Goal: Transaction & Acquisition: Purchase product/service

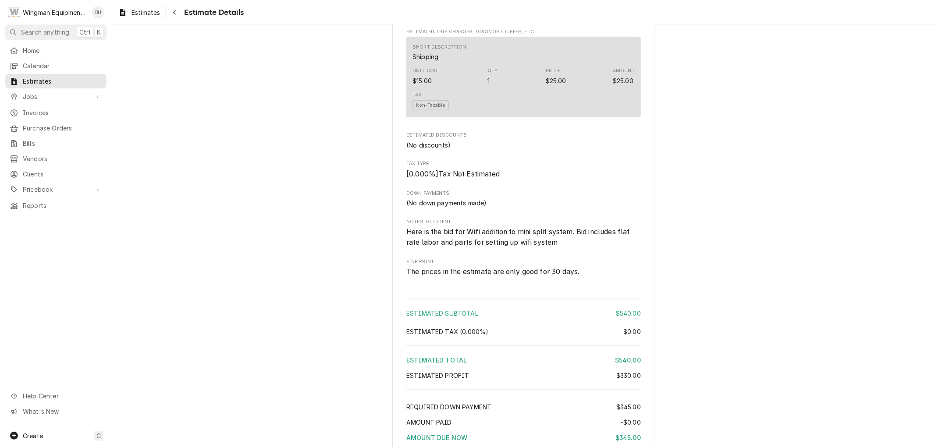
scroll to position [951, 0]
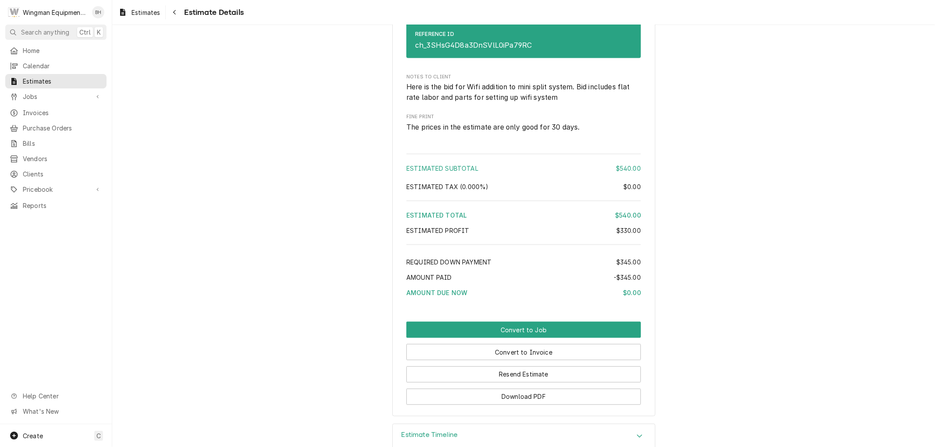
scroll to position [1113, 0]
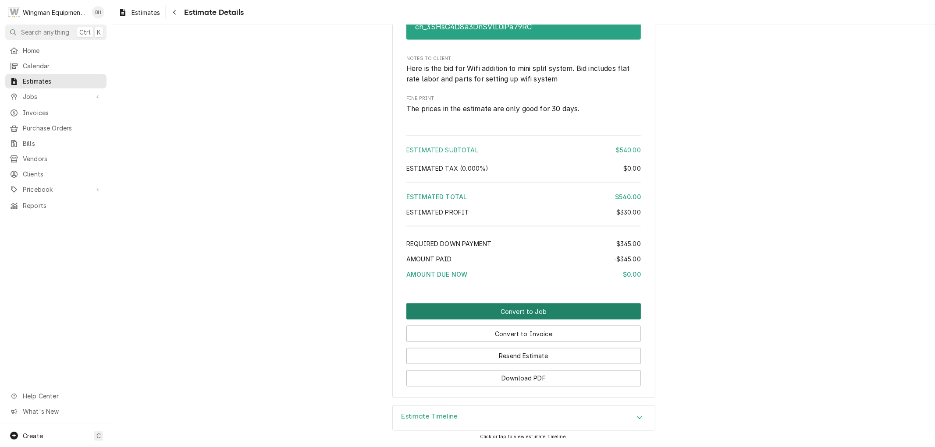
click at [524, 305] on button "Convert to Job" at bounding box center [523, 312] width 234 height 16
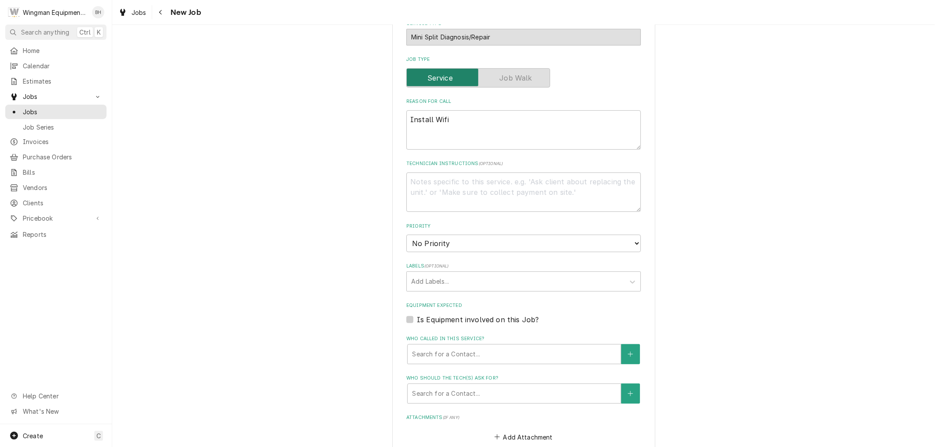
scroll to position [327, 0]
click at [484, 354] on div "Who called in this service?" at bounding box center [514, 356] width 204 height 16
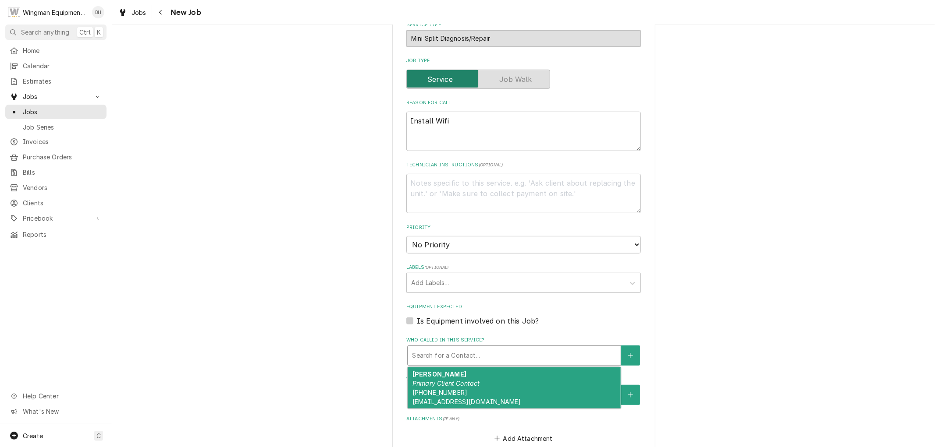
click at [489, 384] on div "Barb Lunsmann Primary Client Contact (480) 540-1763 Barb_lunsmann@msn.com" at bounding box center [514, 388] width 213 height 41
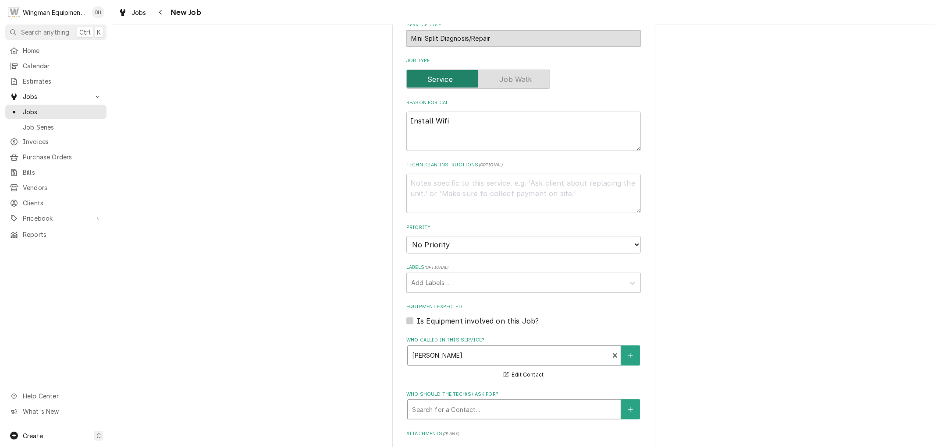
click at [483, 408] on div "Who should the tech(s) ask for?" at bounding box center [514, 410] width 204 height 16
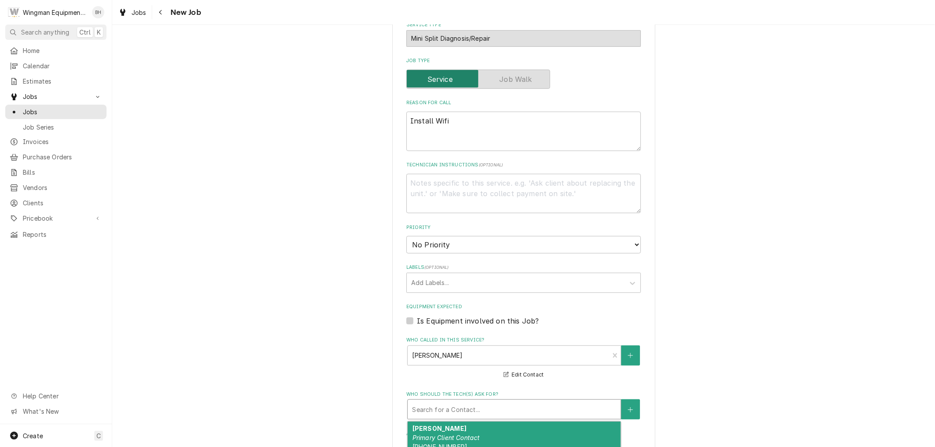
click at [485, 440] on div "Barb Lunsmann Primary Client Contact (480) 540-1763 Barb_lunsmann@msn.com" at bounding box center [514, 442] width 213 height 41
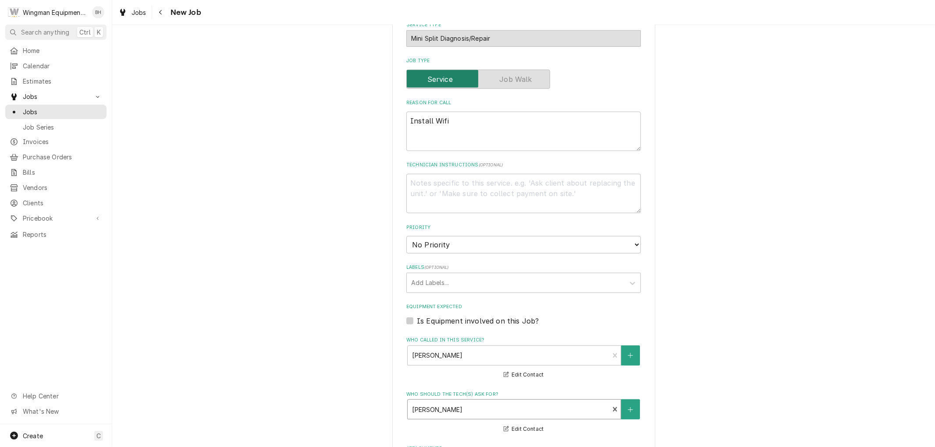
click at [590, 322] on div "Is Equipment involved on this Job?" at bounding box center [523, 321] width 234 height 11
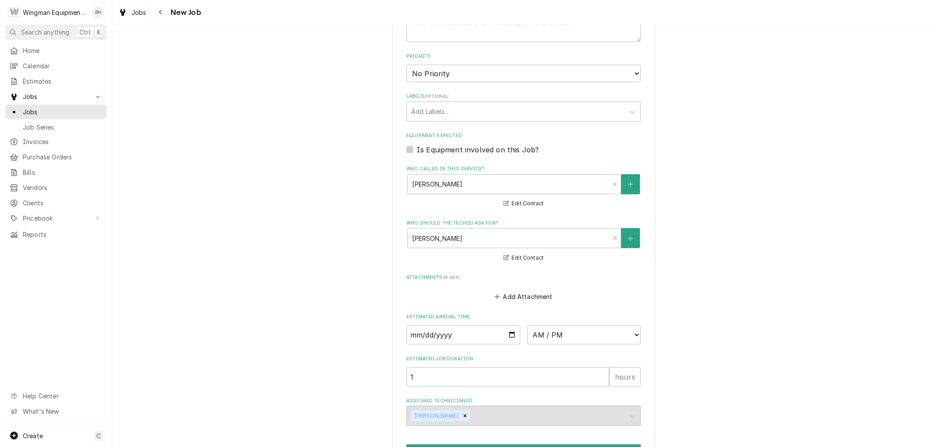
scroll to position [551, 0]
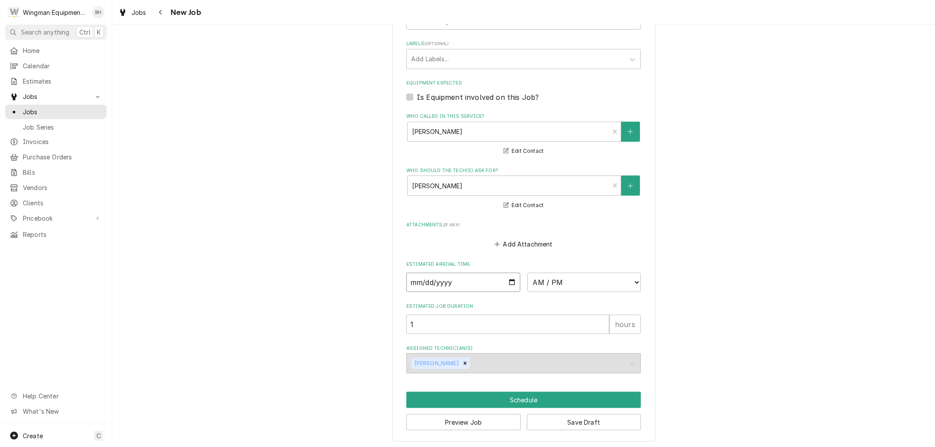
click at [507, 280] on input "Date" at bounding box center [463, 282] width 114 height 19
type textarea "x"
type input "2025-10-23"
type textarea "x"
click at [629, 277] on select "AM / PM 6:00 AM 6:15 AM 6:30 AM 6:45 AM 7:00 AM 7:15 AM 7:30 AM 7:45 AM 8:00 AM…" at bounding box center [584, 282] width 114 height 19
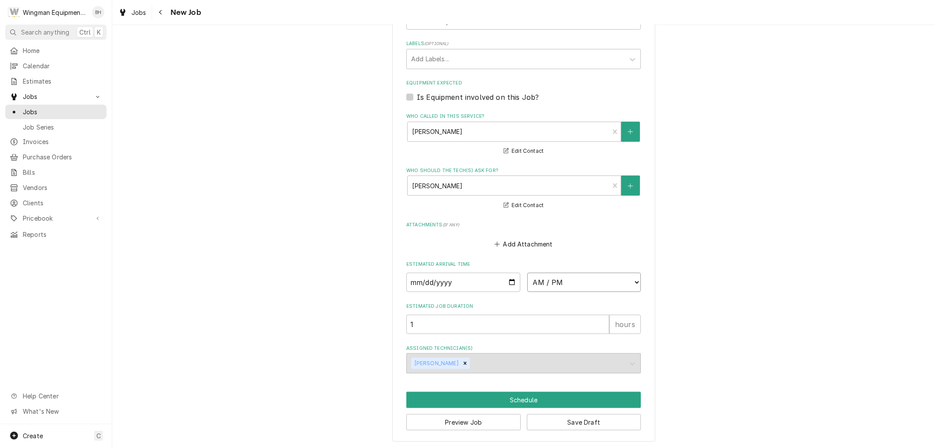
select select "08:00:00"
click at [527, 273] on select "AM / PM 6:00 AM 6:15 AM 6:30 AM 6:45 AM 7:00 AM 7:15 AM 7:30 AM 7:45 AM 8:00 AM…" at bounding box center [584, 282] width 114 height 19
click at [484, 397] on button "Schedule" at bounding box center [523, 400] width 234 height 16
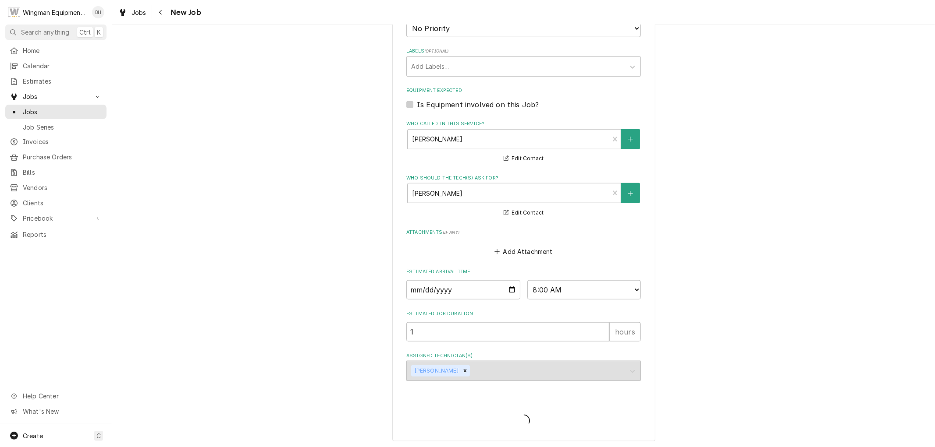
type textarea "x"
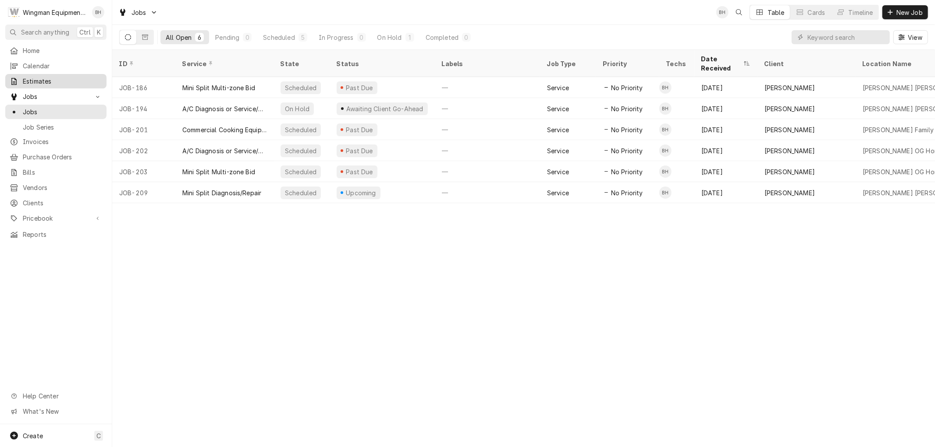
click at [33, 81] on span "Estimates" at bounding box center [62, 81] width 79 height 9
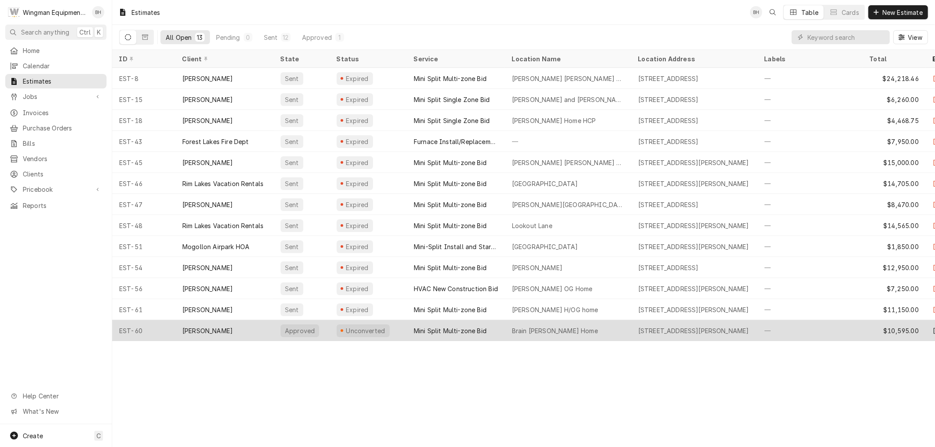
click at [550, 330] on div "Brain Casper Heber Home" at bounding box center [555, 330] width 86 height 9
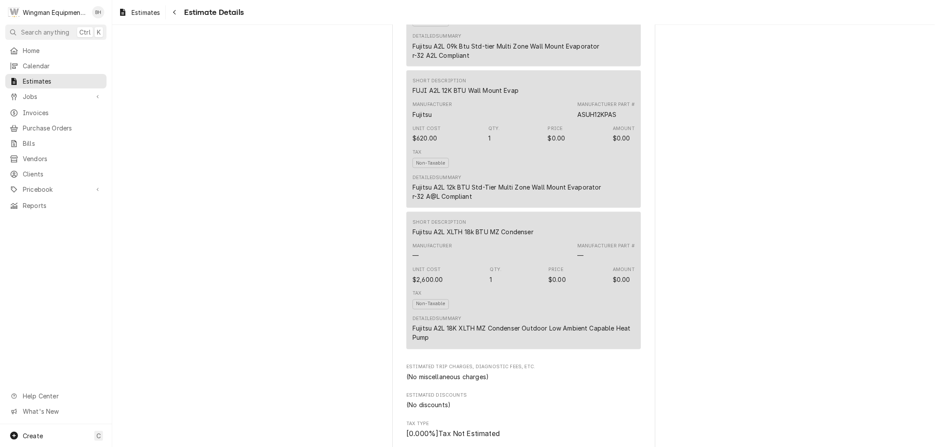
scroll to position [1315, 0]
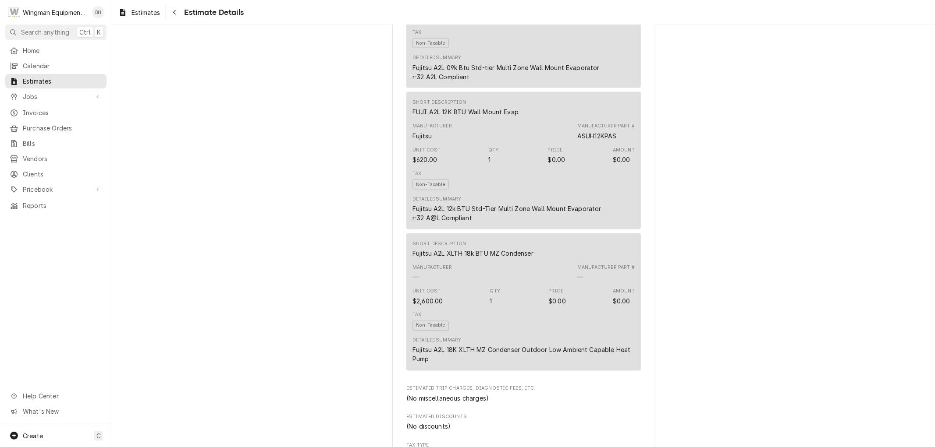
scroll to position [1120, 0]
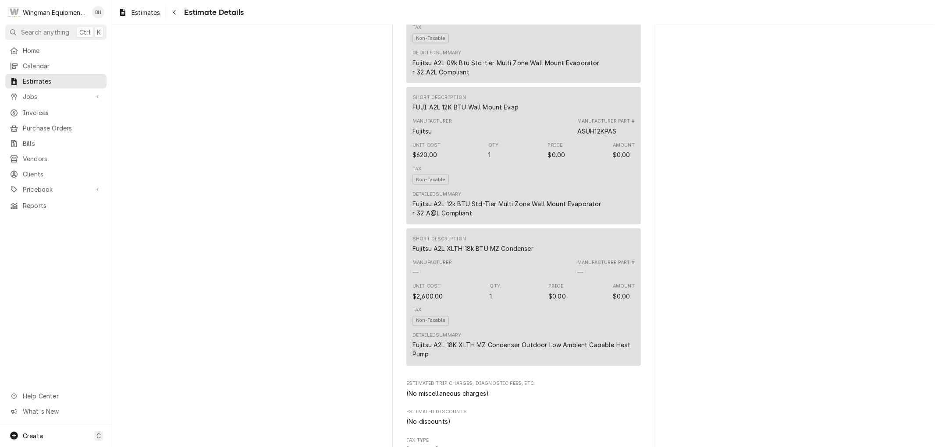
click at [513, 280] on div "Manufacturer — Manufacturer Part # —" at bounding box center [523, 268] width 222 height 24
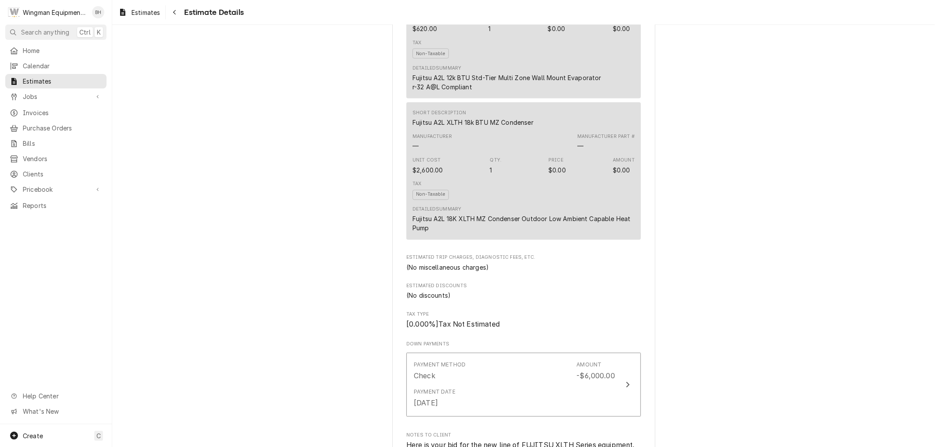
scroll to position [1164, 0]
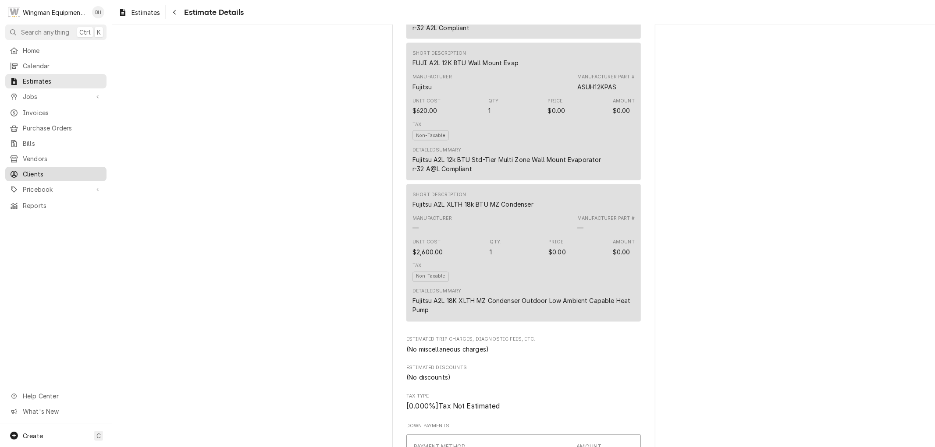
click at [35, 170] on span "Clients" at bounding box center [62, 174] width 79 height 9
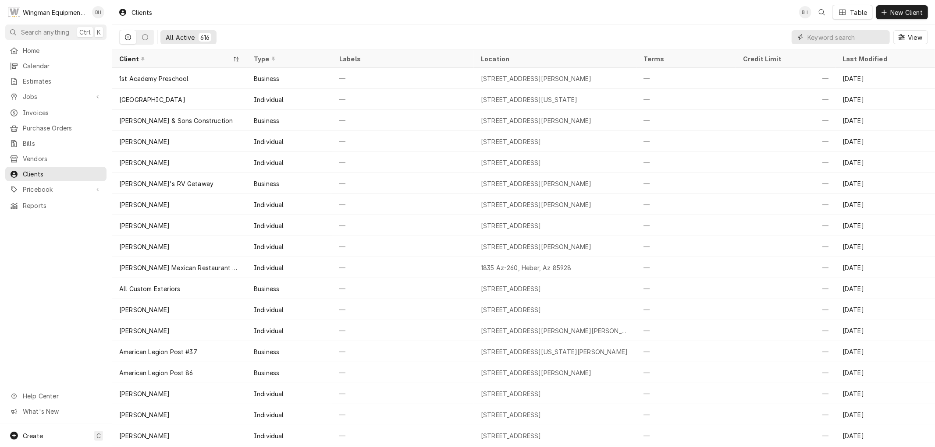
click at [873, 40] on input "Dynamic Content Wrapper" at bounding box center [846, 37] width 78 height 14
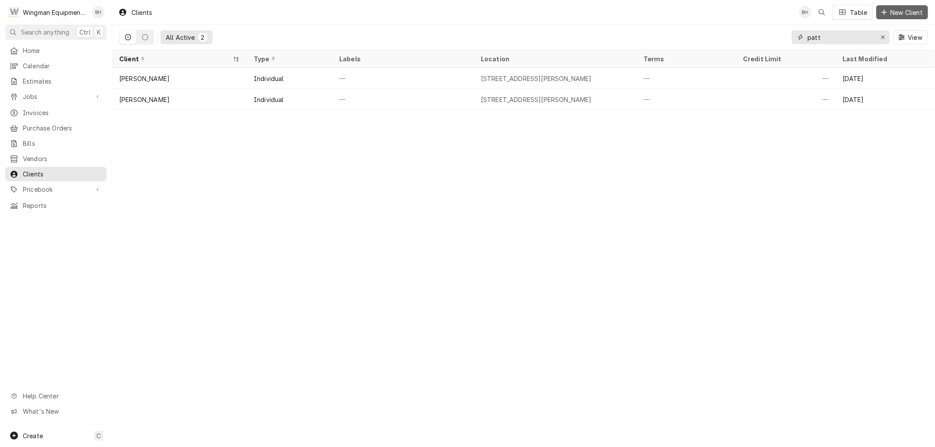
type input "patt"
click at [916, 10] on span "New Client" at bounding box center [906, 12] width 36 height 9
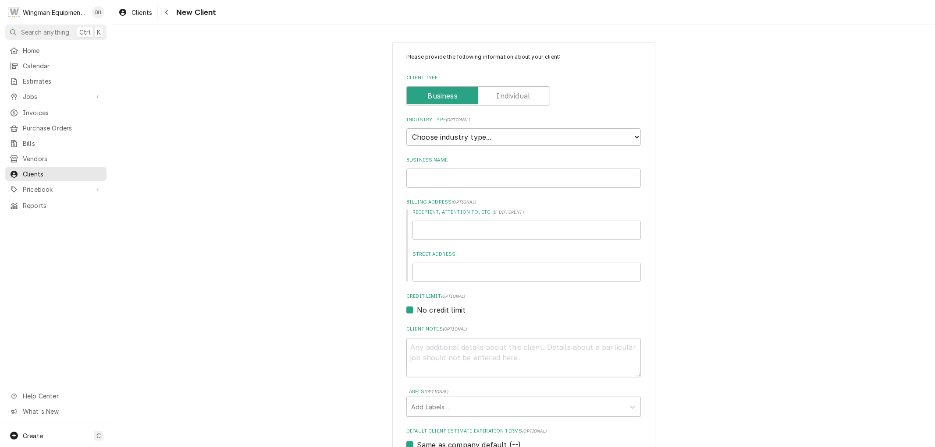
click at [503, 97] on label "Client Type" at bounding box center [478, 95] width 144 height 19
click at [503, 97] on input "Client Type" at bounding box center [478, 95] width 136 height 19
checkbox input "true"
type textarea "x"
click at [513, 138] on select "Choose industry type... Residential Commercial Industrial Government" at bounding box center [523, 137] width 234 height 18
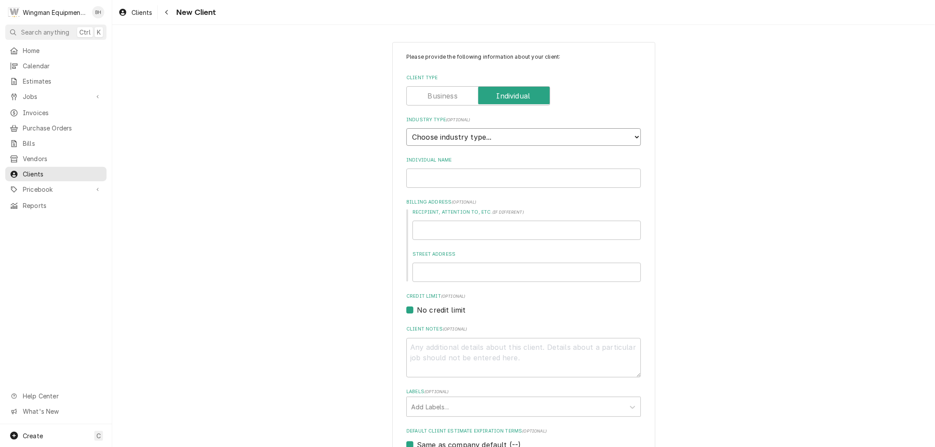
select select "1"
click at [406, 128] on select "Choose industry type... Residential Commercial Industrial Government" at bounding box center [523, 137] width 234 height 18
click at [493, 177] on input "Individual Name" at bounding box center [523, 178] width 234 height 19
type textarea "x"
type input "M"
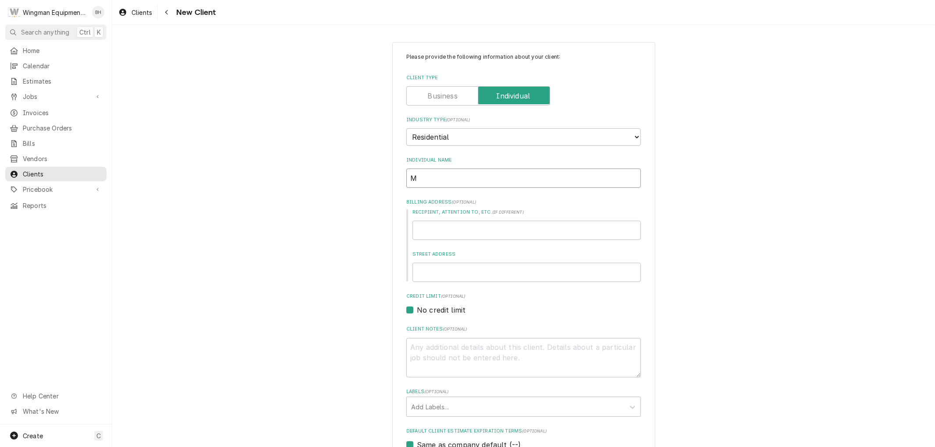
type textarea "x"
type input "Ma"
type textarea "x"
type input "Mar"
type textarea "x"
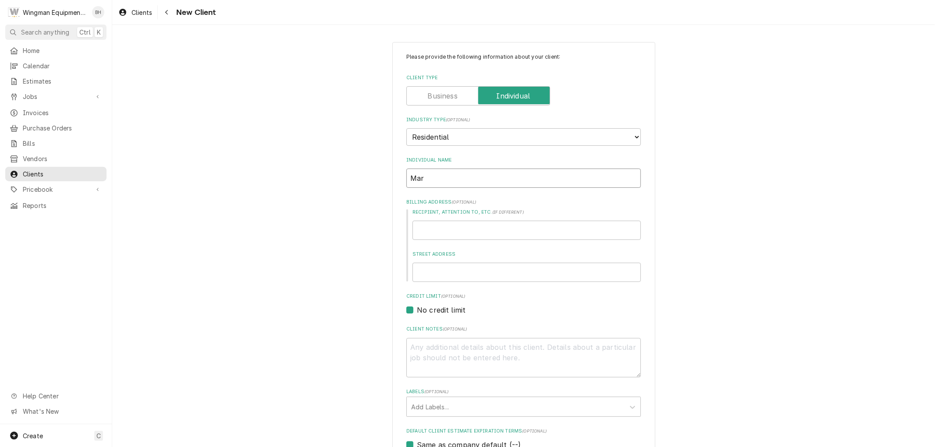
type input "[PERSON_NAME]"
type textarea "x"
type input "[PERSON_NAME]"
type textarea "x"
type input "Maryla"
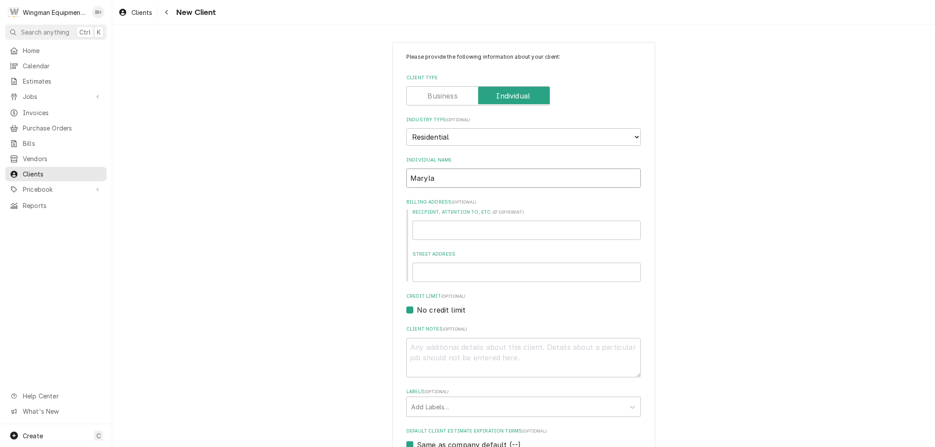
type textarea "x"
type input "Marylan"
type textarea "x"
type input "[US_STATE]"
type textarea "x"
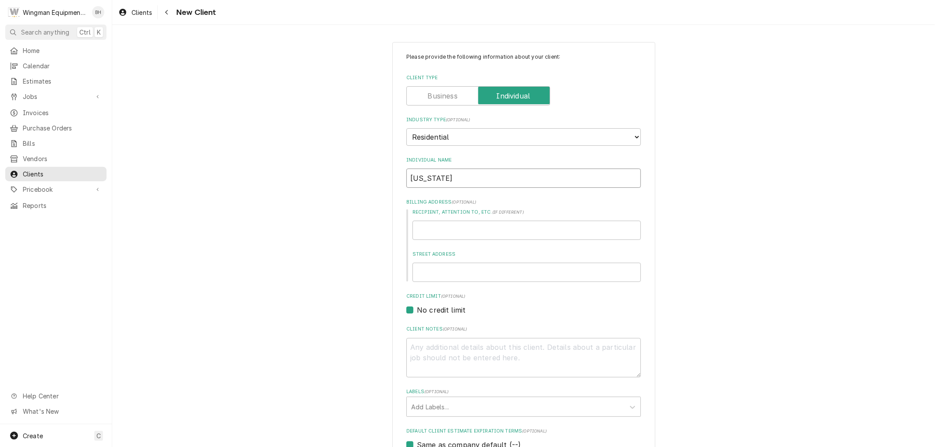
type input "[US_STATE]"
type textarea "x"
type input "Maryland P"
type textarea "x"
type input "Maryland Pa"
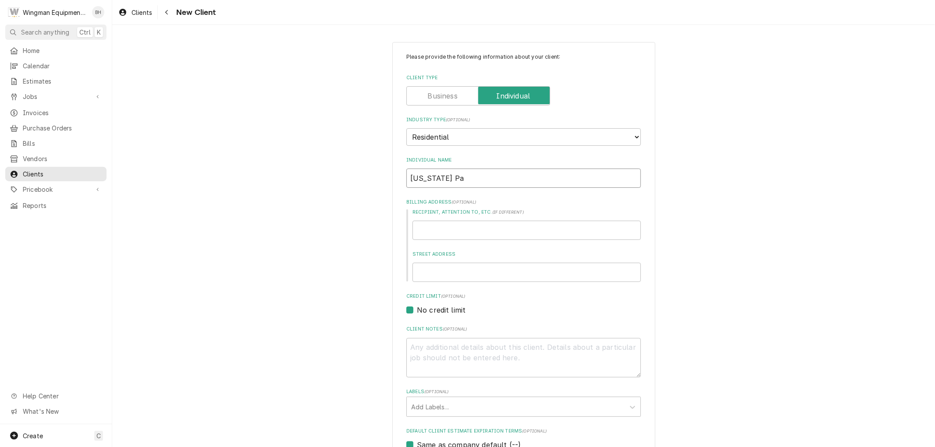
type textarea "x"
type input "Maryland Pat"
type textarea "x"
type input "Maryland Patt"
type textarea "x"
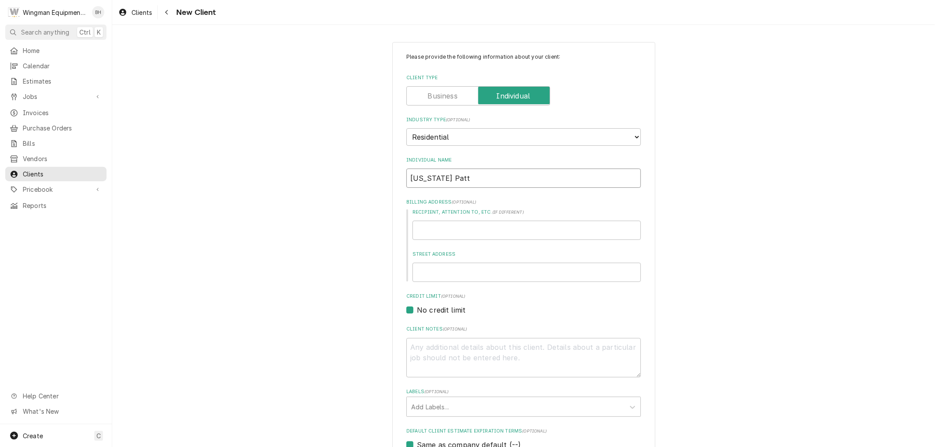
type input "Maryland Patti"
type textarea "x"
type input "Maryland Pattis"
type textarea "x"
type input "Maryland Pattiso"
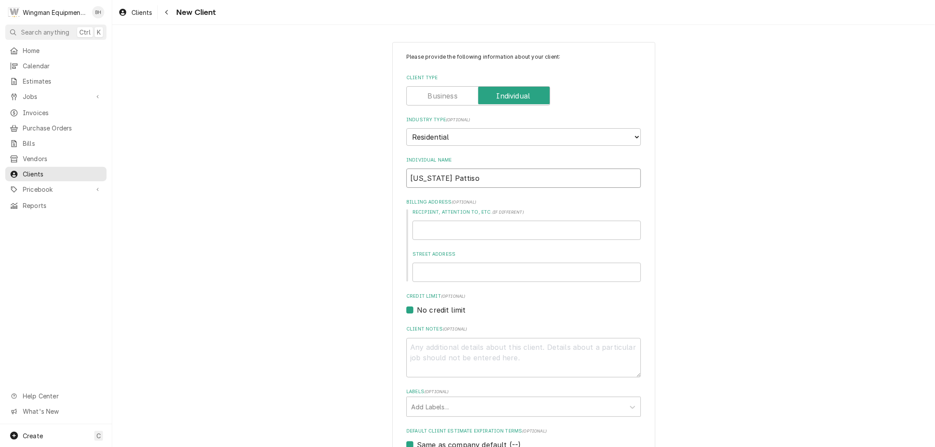
type textarea "x"
type input "[US_STATE] [PERSON_NAME]"
click at [491, 272] on input "Street Address" at bounding box center [526, 272] width 228 height 19
type textarea "x"
type input "2"
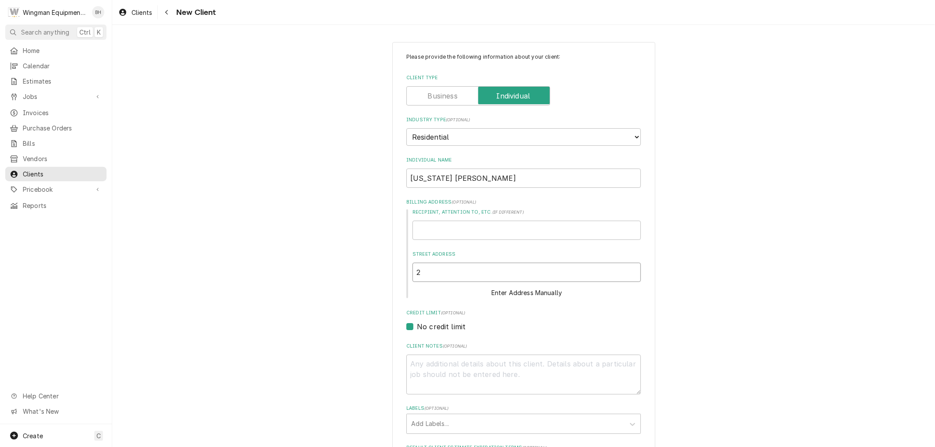
type textarea "x"
type input "22"
type textarea "x"
type input "223"
type textarea "x"
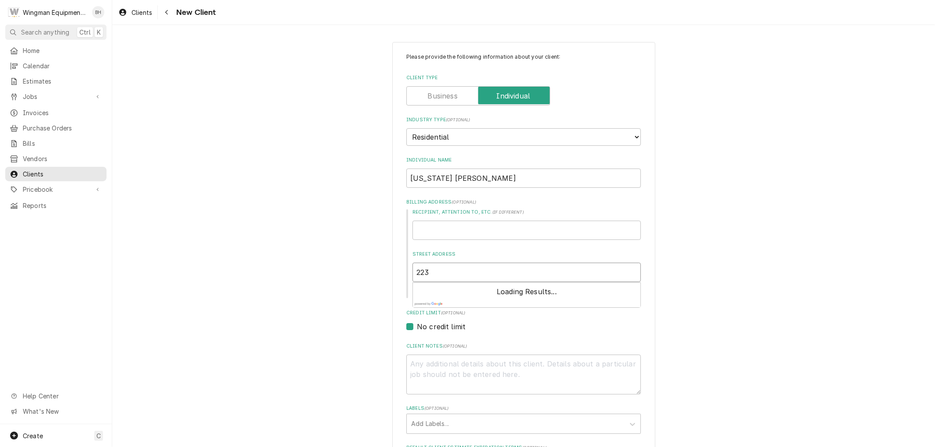
type input "2233"
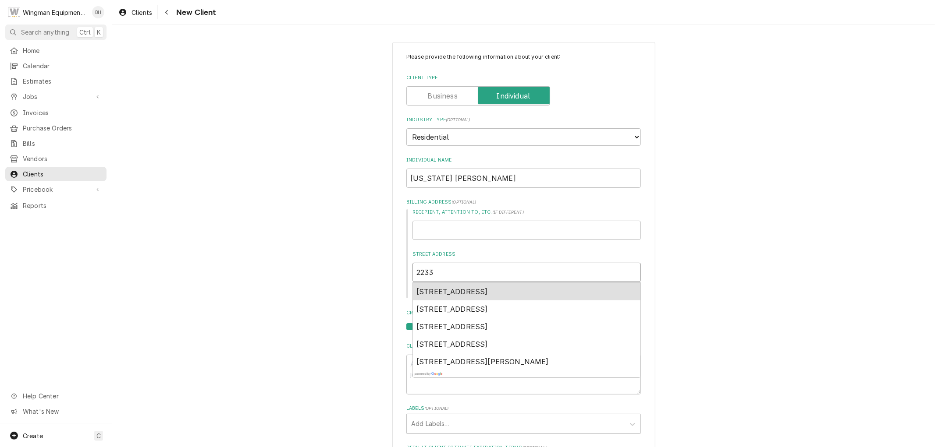
type textarea "x"
type input "2233"
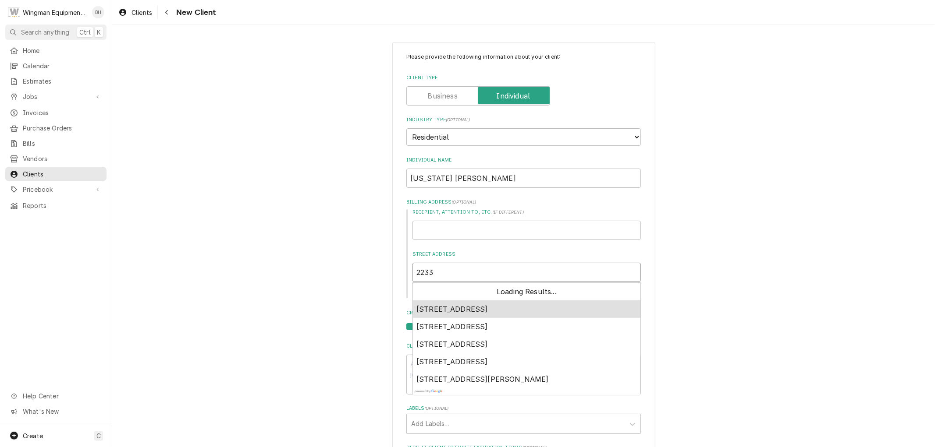
type textarea "x"
type input "2233 W"
type textarea "x"
type input "2233 Wr"
type textarea "x"
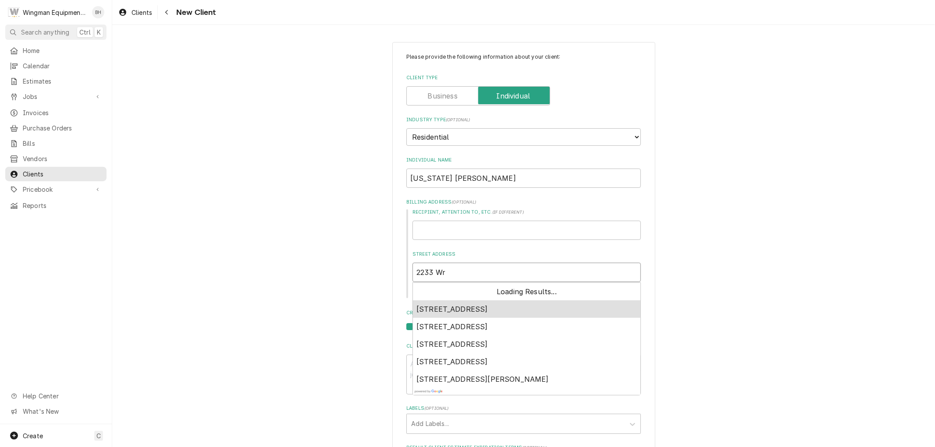
type input "2233 Wra"
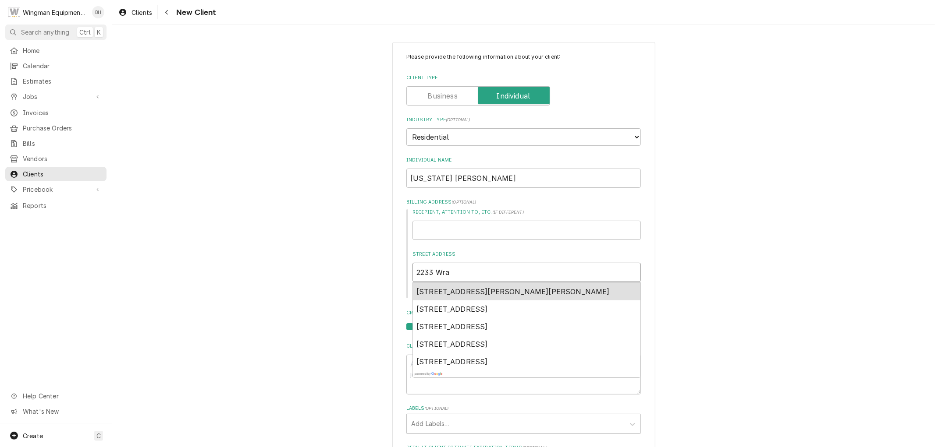
type textarea "x"
type input "2233 Wran"
type textarea "x"
type input "2233 Wrang"
type textarea "x"
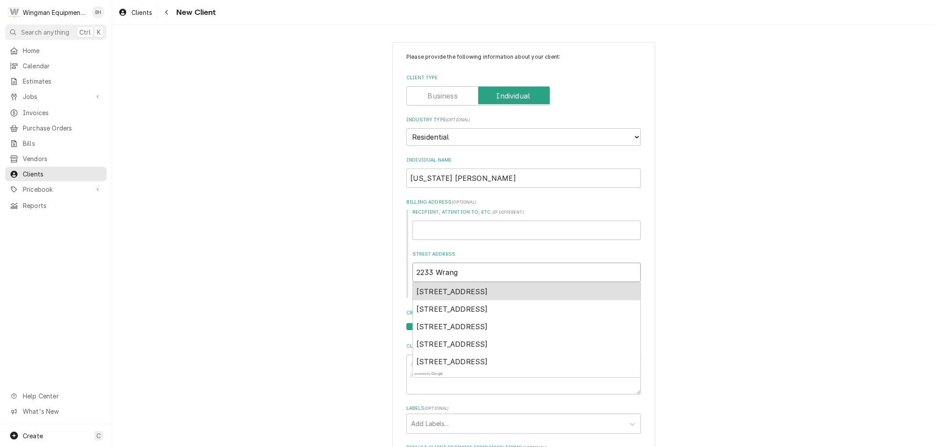
type input "2233 Wrangl"
type textarea "x"
type input "2233 Wrangle"
type textarea "x"
type input "2233 Wrangler"
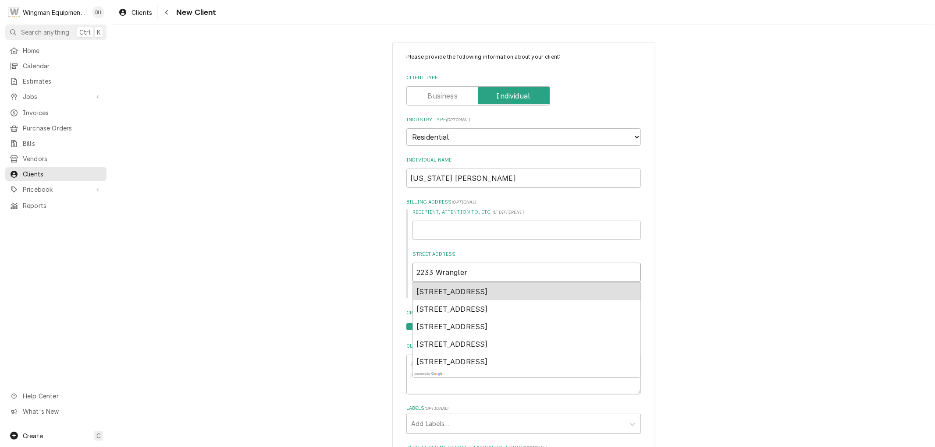
click at [488, 294] on span "2233 Wrangler Way, Heber, AZ, USA" at bounding box center [451, 291] width 71 height 9
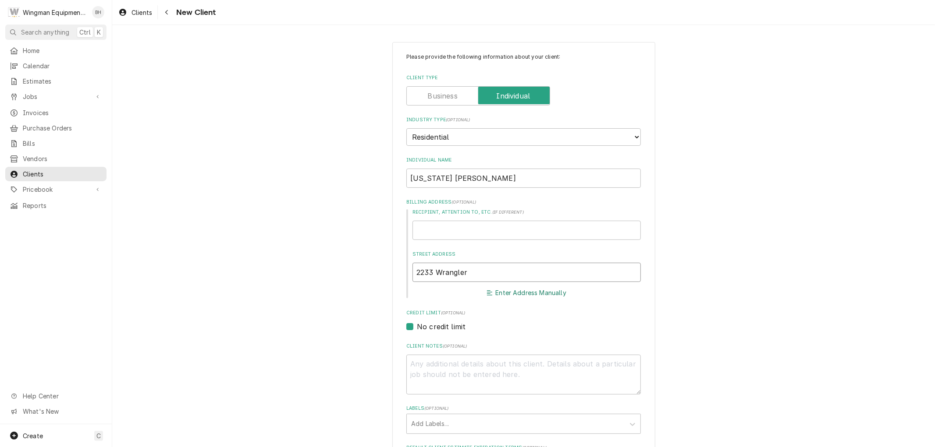
type textarea "x"
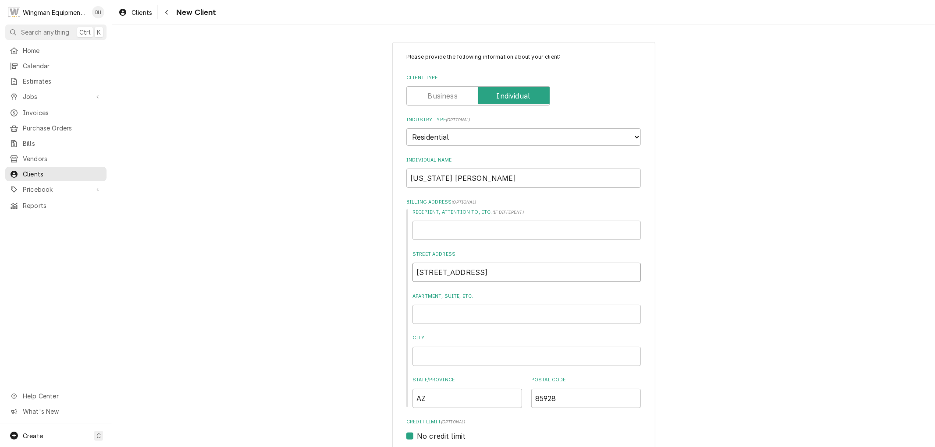
type input "2233 Wrangler Way"
click at [462, 356] on input "City" at bounding box center [526, 356] width 228 height 19
type textarea "x"
type input "O"
type textarea "x"
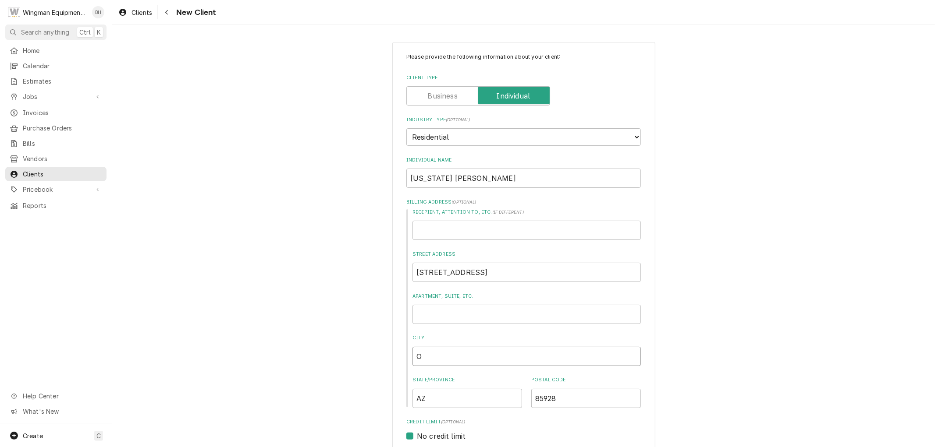
type input "Ov"
type textarea "x"
type input "Ove"
type textarea "x"
type input "Over"
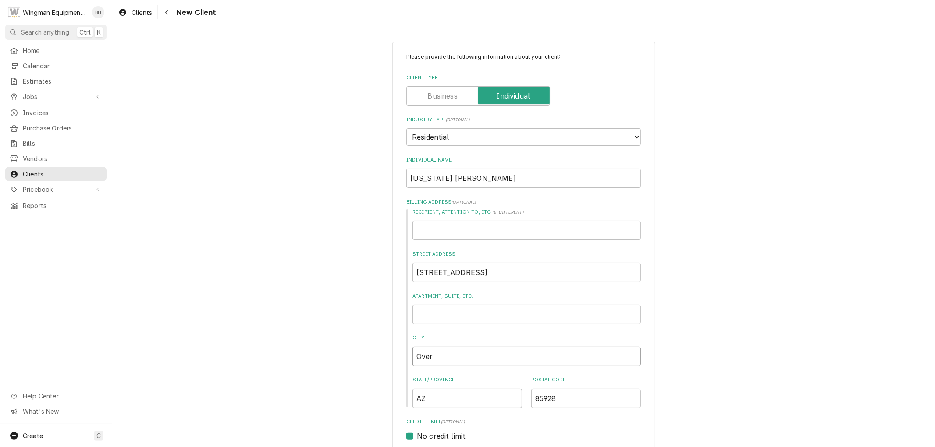
type textarea "x"
type input "Overg"
type textarea "x"
type input "Overga"
type textarea "x"
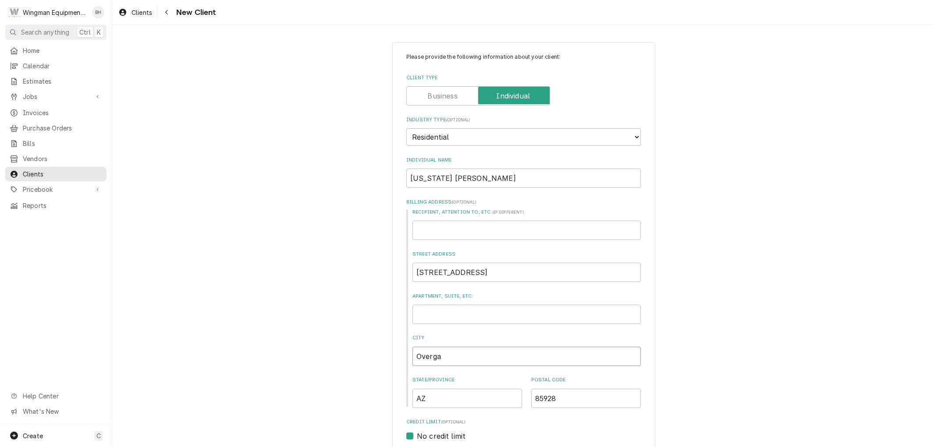
type input "Overgaa"
type textarea "x"
type input "Overgaar"
type textarea "x"
type input "Overgaard"
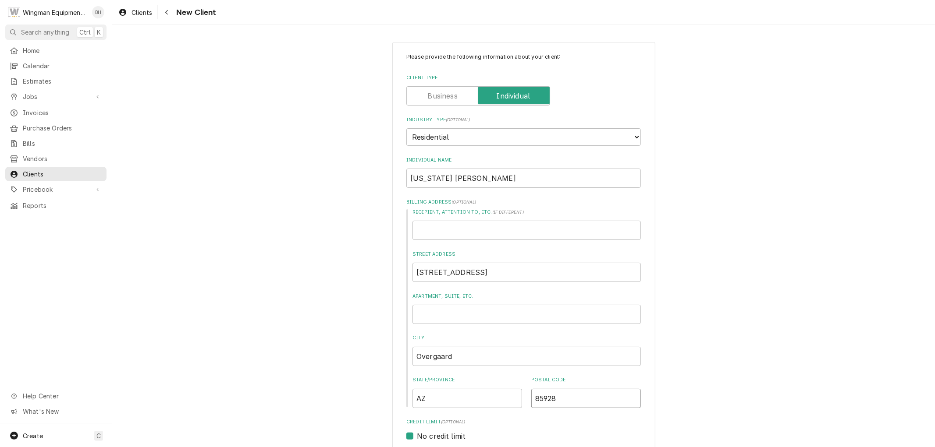
click at [558, 401] on input "85928" at bounding box center [586, 398] width 110 height 19
type textarea "x"
type input "8592"
type textarea "x"
type input "859"
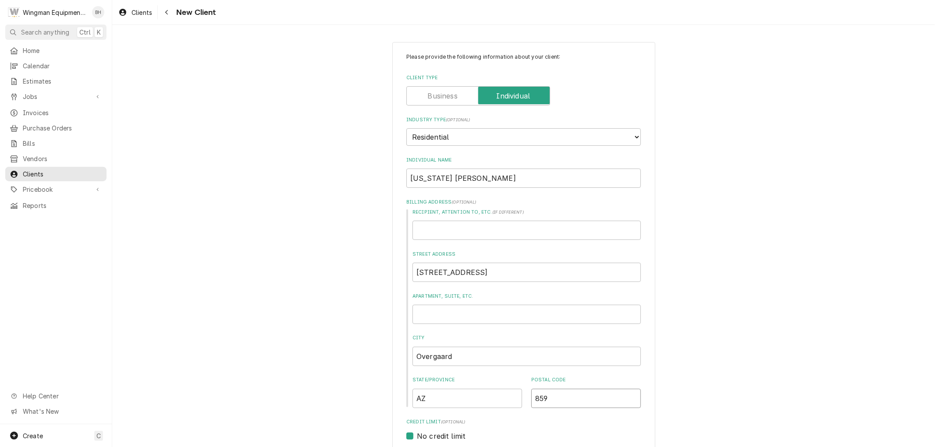
type textarea "x"
type input "8593"
type textarea "x"
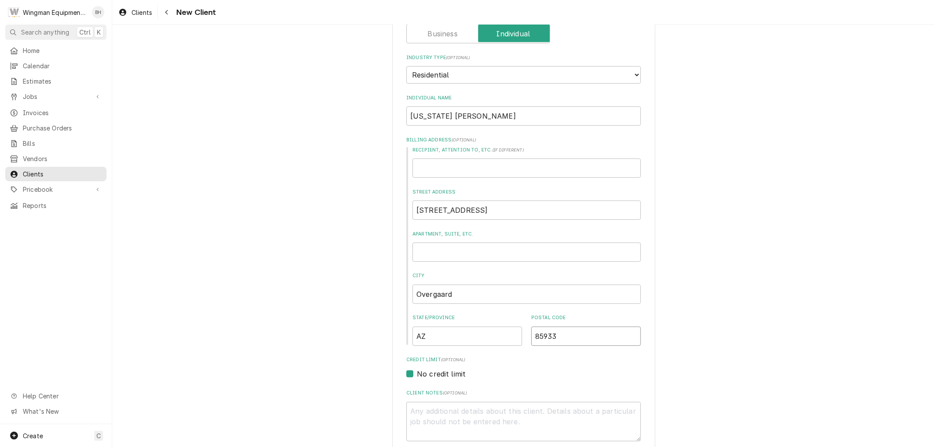
scroll to position [287, 0]
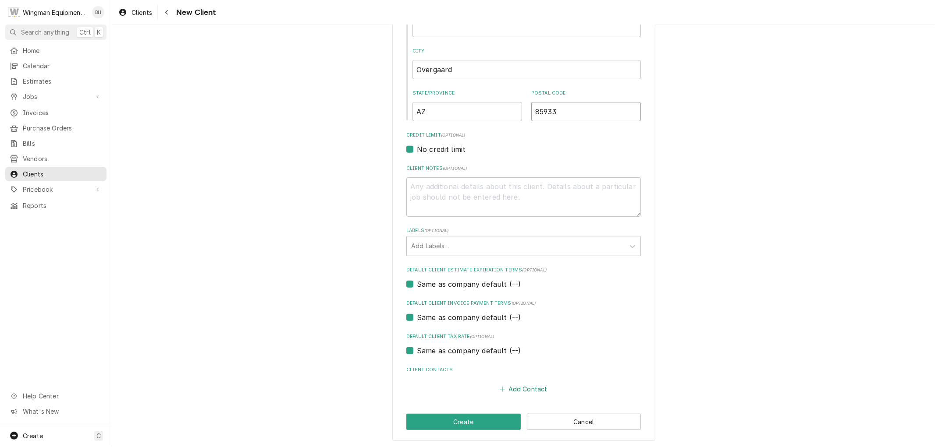
type input "85933"
click at [524, 386] on button "Add Contact" at bounding box center [523, 389] width 50 height 12
type textarea "x"
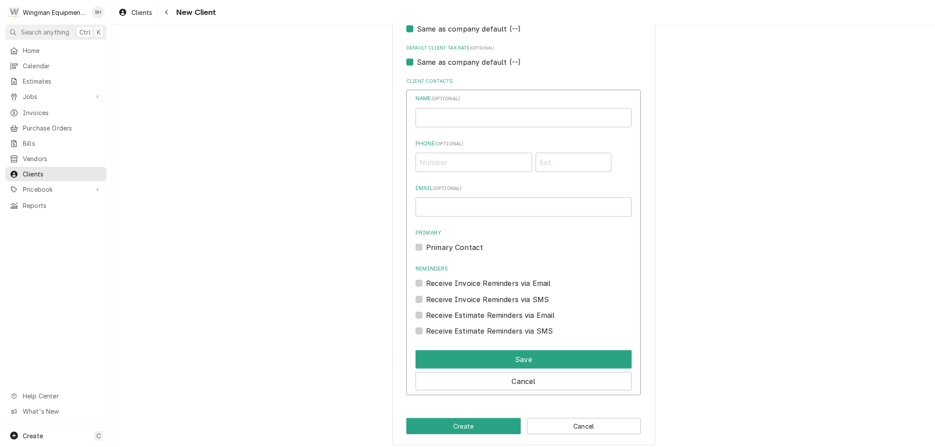
scroll to position [579, 0]
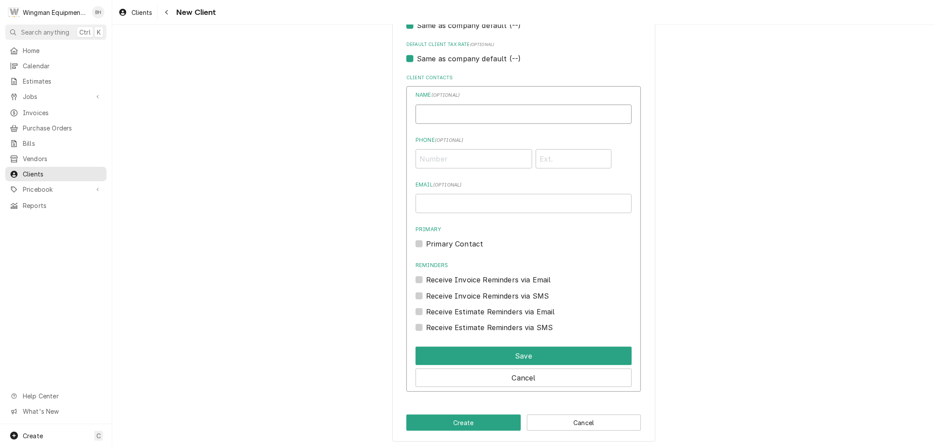
click at [491, 107] on input "Individual Name" at bounding box center [523, 114] width 216 height 19
type input "[US_STATE] [PERSON_NAME]"
type input "(602) 725-3834"
click at [511, 198] on input "Email ( optional )" at bounding box center [523, 203] width 216 height 19
click at [426, 243] on label "Primary Contact" at bounding box center [454, 244] width 57 height 11
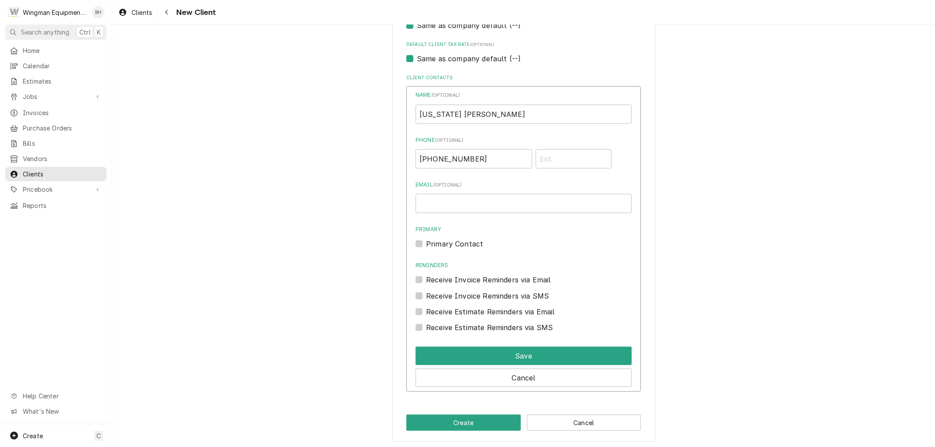
click at [426, 243] on input "Primary" at bounding box center [534, 248] width 216 height 19
checkbox input "true"
click at [422, 295] on div "Receive Invoice Reminders via SMS" at bounding box center [523, 296] width 216 height 11
click at [426, 295] on label "Receive Invoice Reminders via SMS" at bounding box center [487, 296] width 123 height 11
click at [426, 295] on input "Contact Edit Form" at bounding box center [534, 300] width 216 height 19
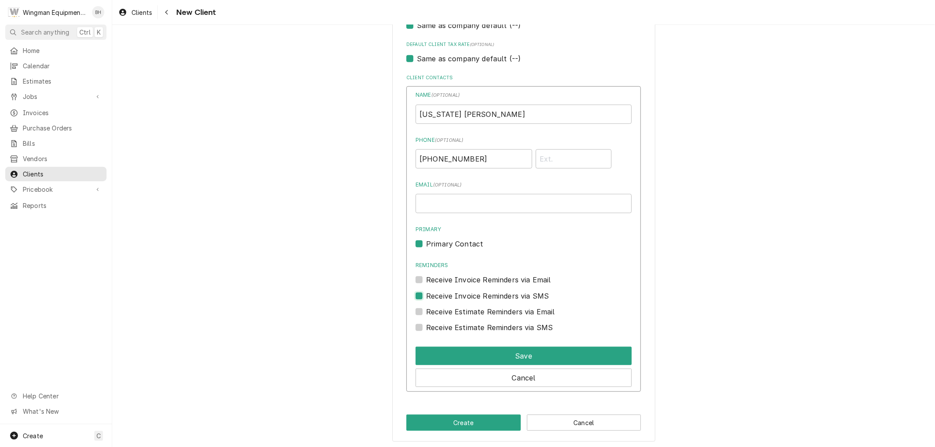
checkbox input "true"
click at [426, 327] on label "Receive Estimate Reminders via SMS" at bounding box center [489, 328] width 127 height 11
click at [426, 327] on input "Contact Edit Form" at bounding box center [534, 332] width 216 height 19
checkbox input "true"
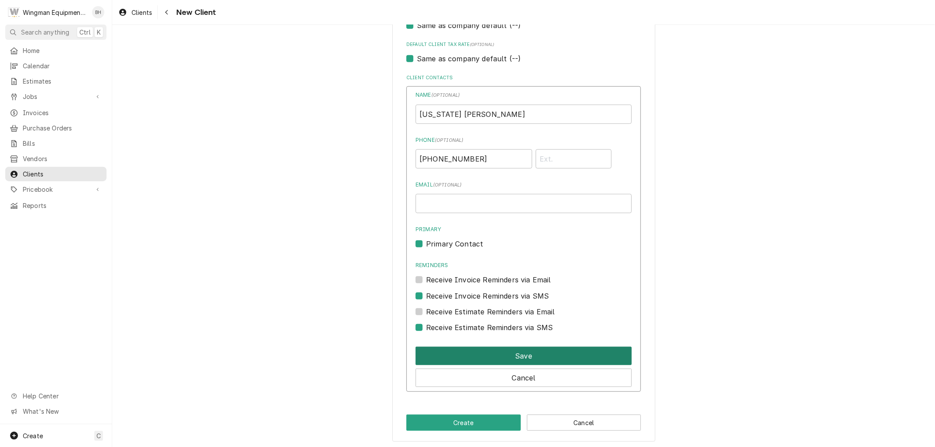
click at [443, 351] on button "Save" at bounding box center [523, 356] width 216 height 18
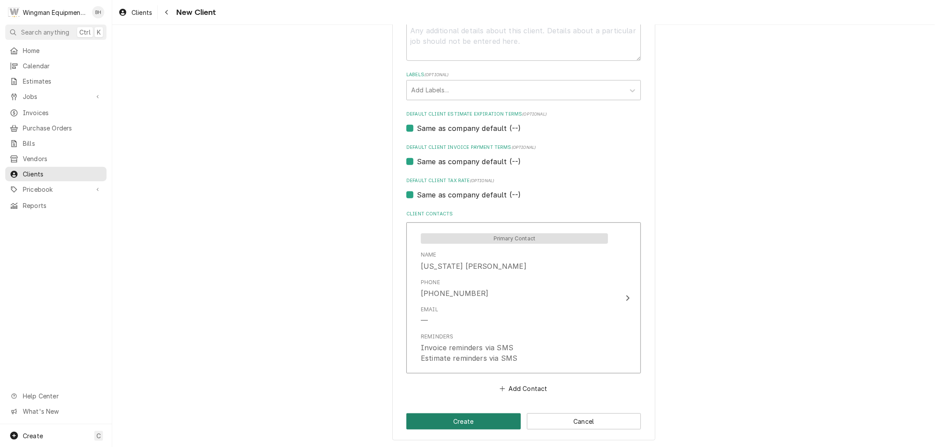
click at [462, 418] on button "Create" at bounding box center [463, 422] width 114 height 16
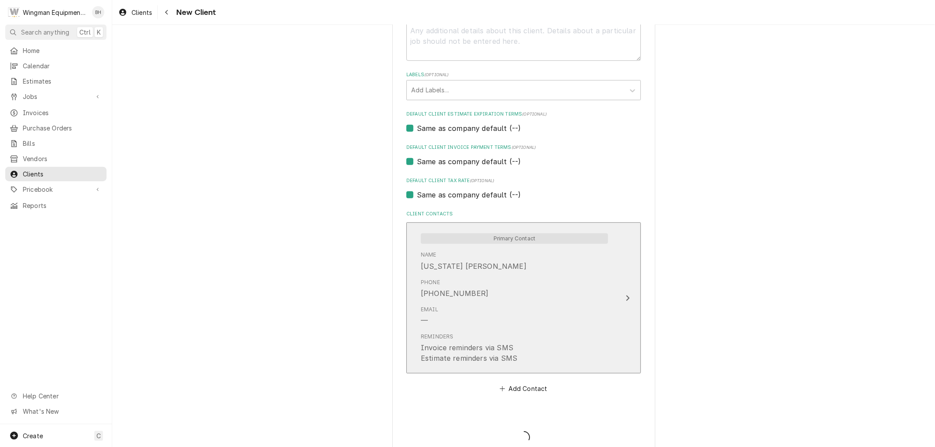
type textarea "x"
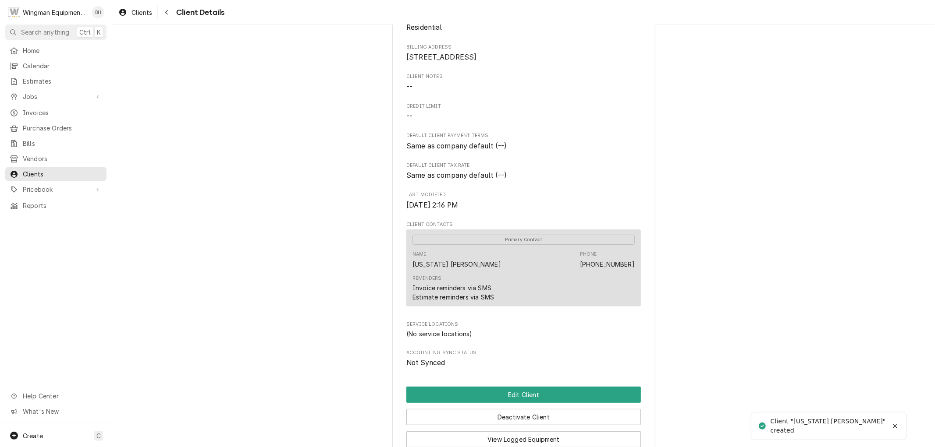
scroll to position [204, 0]
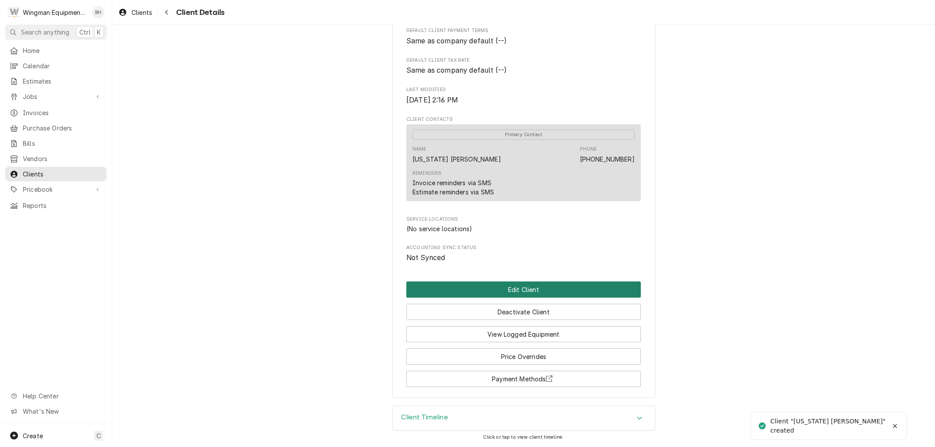
click at [546, 294] on button "Edit Client" at bounding box center [523, 290] width 234 height 16
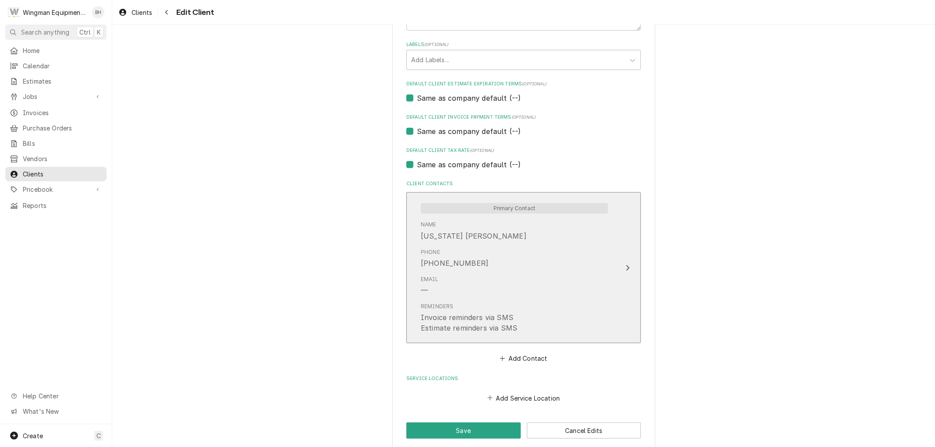
scroll to position [482, 0]
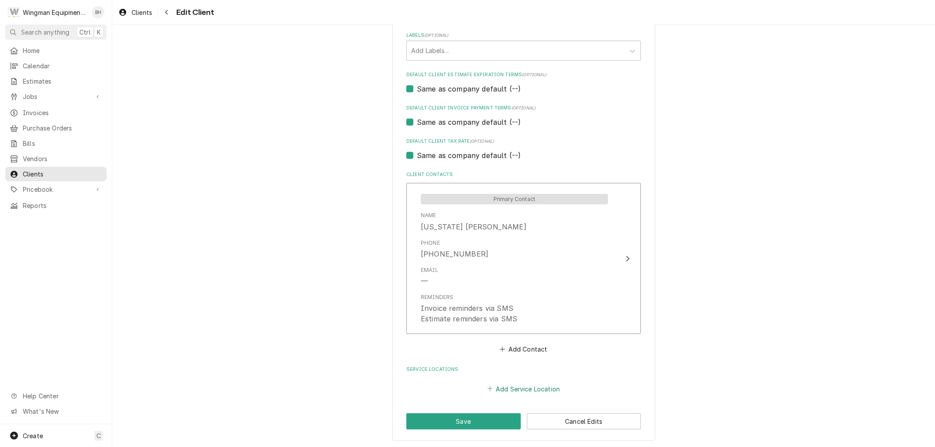
click at [532, 388] on button "Add Service Location" at bounding box center [523, 389] width 75 height 12
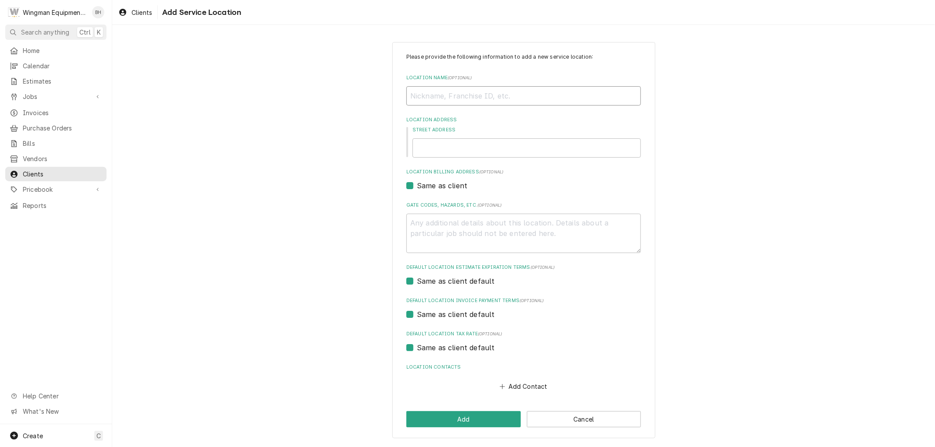
click at [462, 95] on input "Location Name ( optional )" at bounding box center [523, 95] width 234 height 19
type textarea "x"
type input "M"
type textarea "x"
type input "Ma"
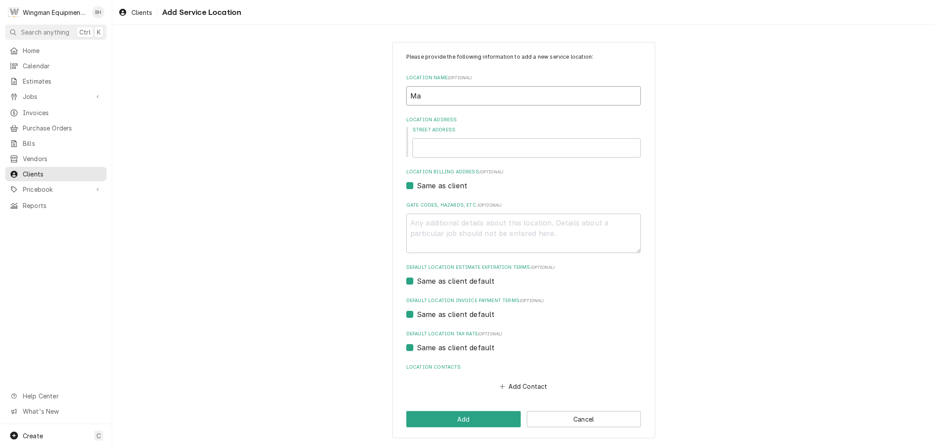
type textarea "x"
type input "Mar"
type textarea "x"
type input "Mary"
type textarea "x"
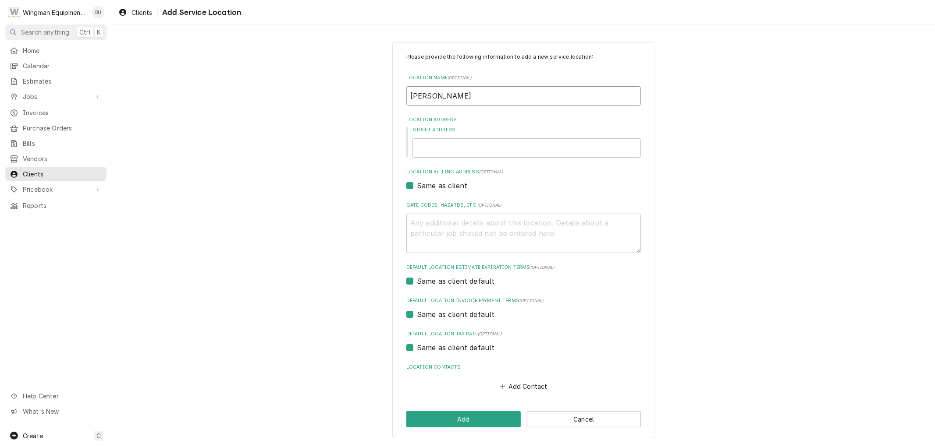
type input "MaryL"
type textarea "x"
type input "MaryLa"
type textarea "x"
type input "MaryL"
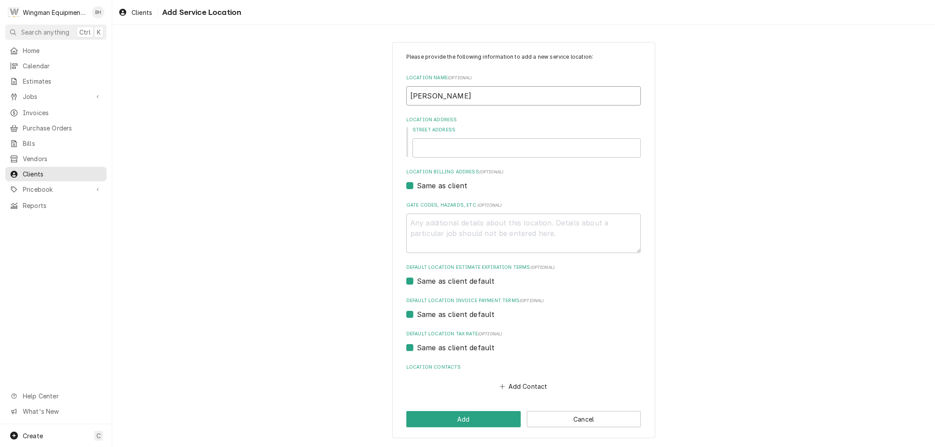
type textarea "x"
type input "Mary"
type textarea "x"
type input "Maryl"
type textarea "x"
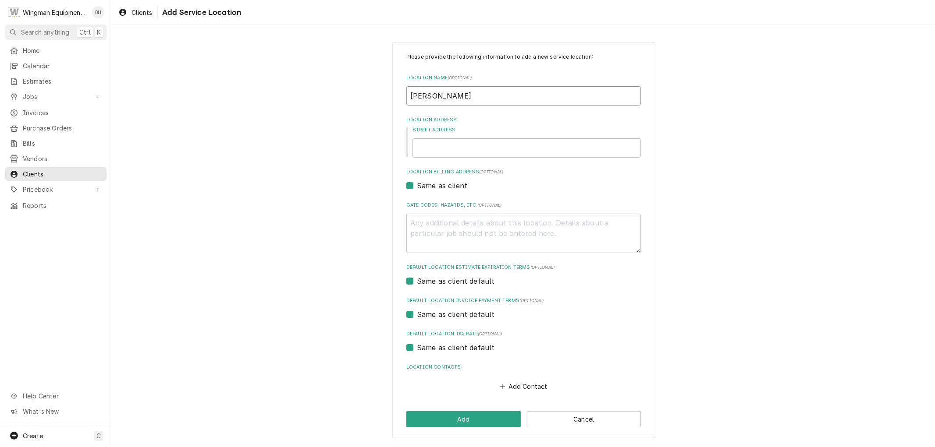
type input "Maryla"
type textarea "x"
type input "Marylan"
type textarea "x"
type input "Maryland"
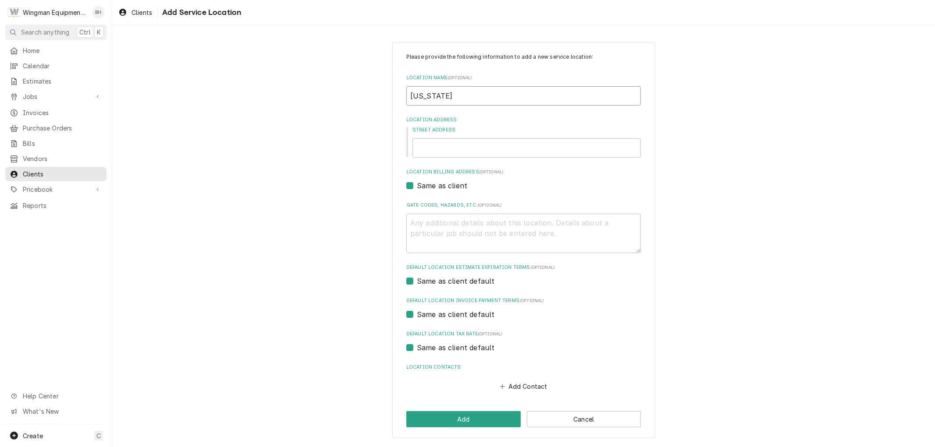
type textarea "x"
type input "Maryland"
type textarea "x"
type input "Maryland P"
type textarea "x"
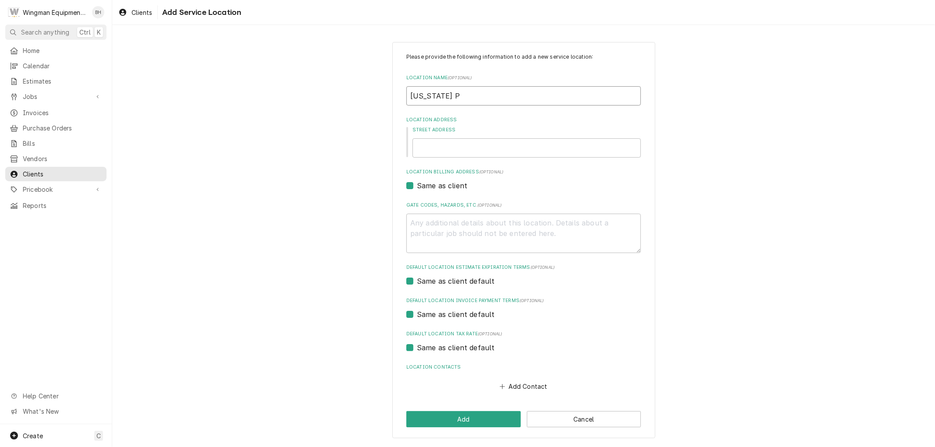
type input "Maryland Pa"
type textarea "x"
type input "Maryland Pat"
type textarea "x"
type input "Maryland Patt"
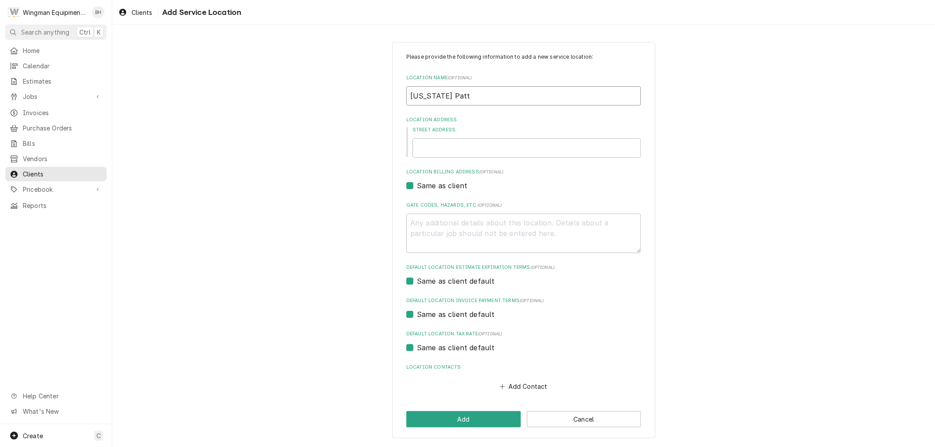
type textarea "x"
type input "Maryland Patti"
type textarea "x"
type input "Maryland Pattis"
type textarea "x"
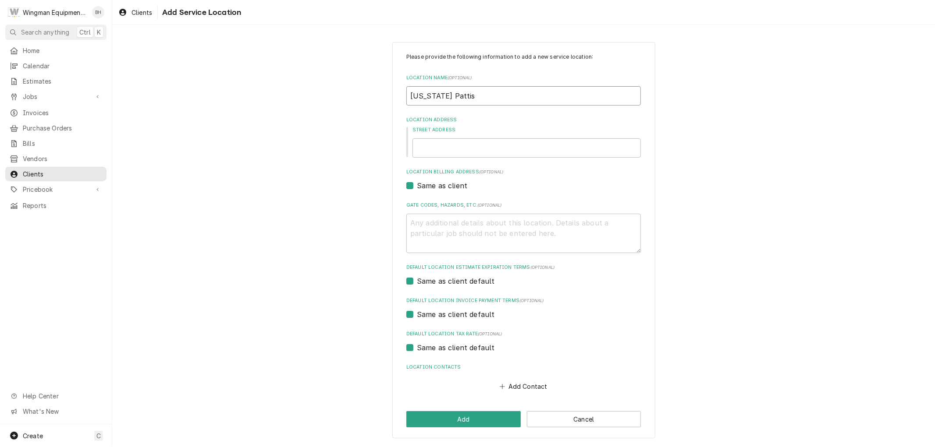
type input "Maryland Pattiso"
type textarea "x"
type input "[US_STATE] [PERSON_NAME]"
type textarea "x"
type input "[US_STATE] [PERSON_NAME]"
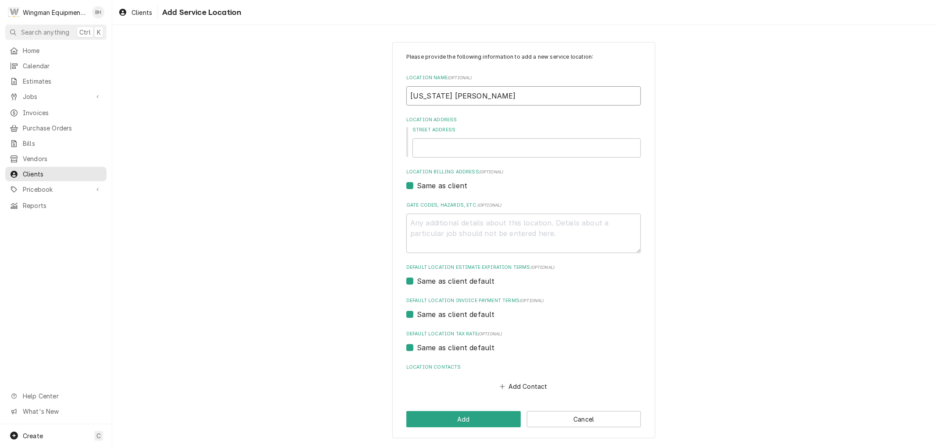
type textarea "x"
type input "Maryland Pattison O"
type textarea "x"
type input "Maryland Pattison OG"
type textarea "x"
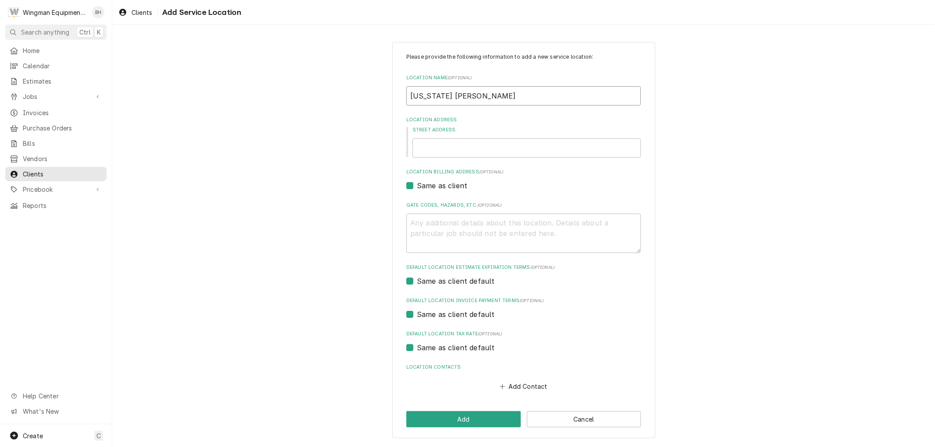
type input "Maryland Pattison OG"
type textarea "x"
type input "Maryland Pattison OG H"
type textarea "x"
type input "Maryland Pattison OG Ho"
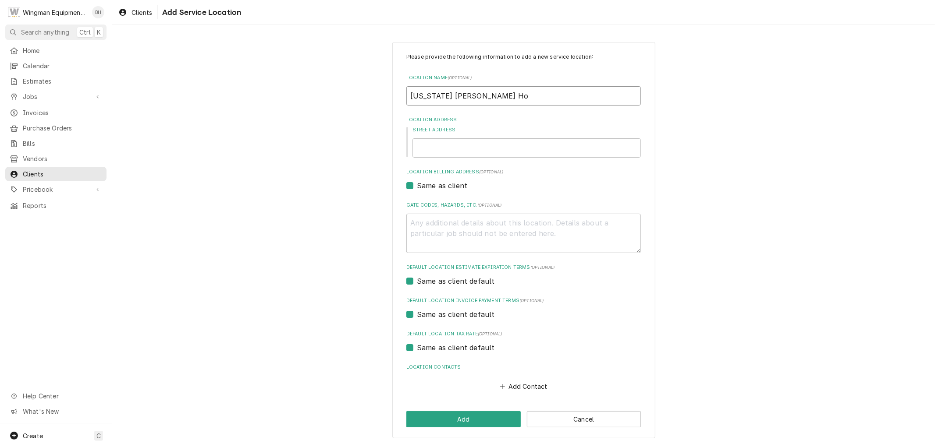
type textarea "x"
type input "Maryland Pattison OG Hom"
type textarea "x"
type input "Maryland Pattison OG Home"
type textarea "x"
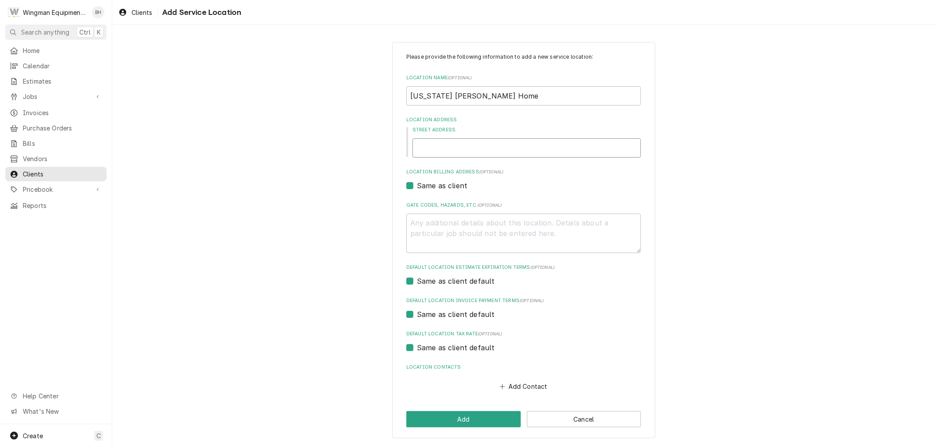
type input "2"
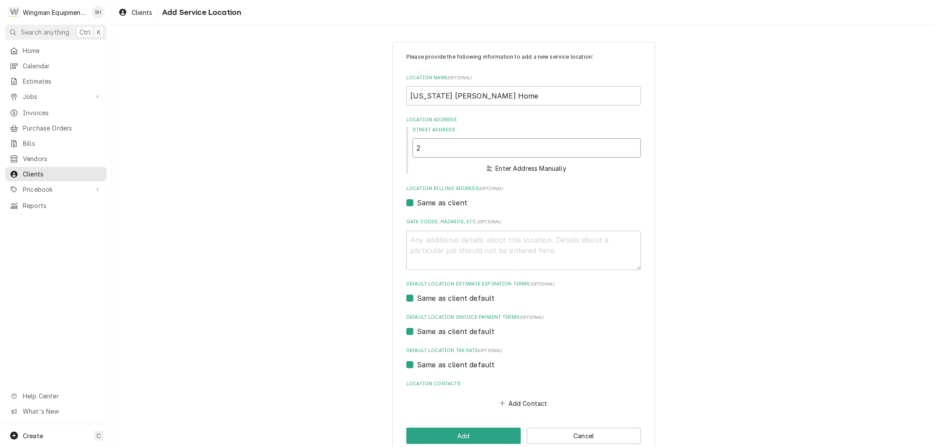
type textarea "x"
type input "22"
type textarea "x"
type input "223"
type textarea "x"
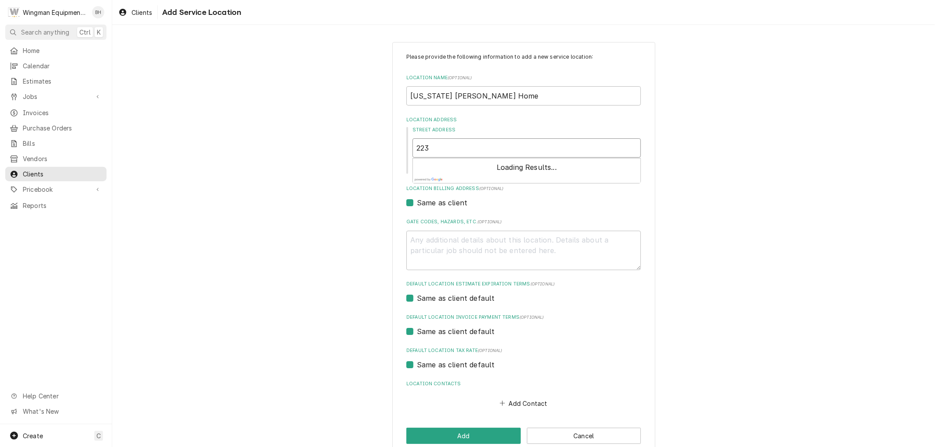
type input "2233"
type textarea "x"
type input "2233"
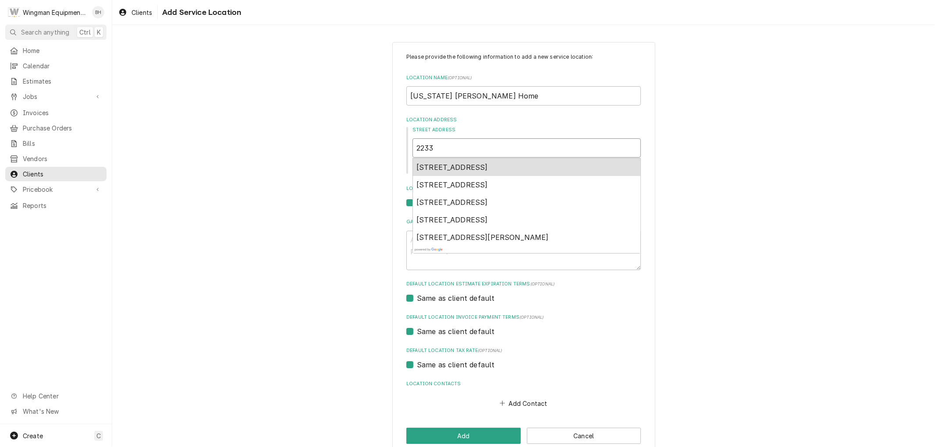
type textarea "x"
type input "2233 w"
type textarea "x"
type input "2233 wr"
type textarea "x"
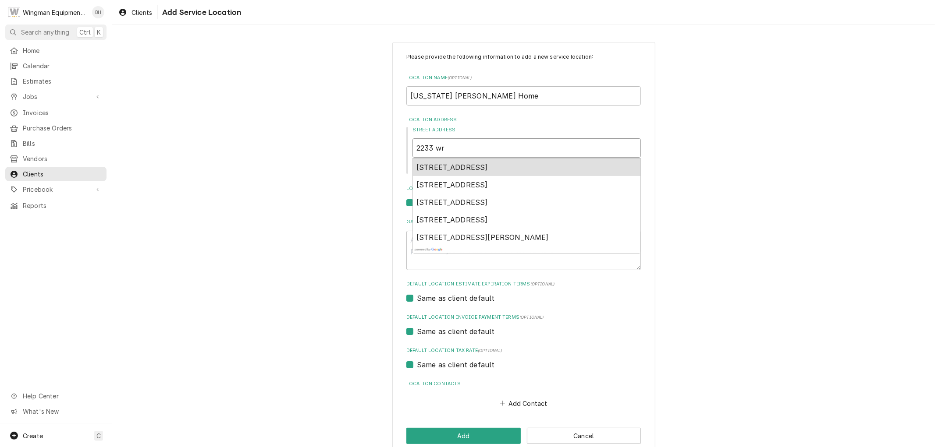
type input "2233 wra"
type textarea "x"
type input "2233 wran"
type textarea "x"
type input "2233 wrang"
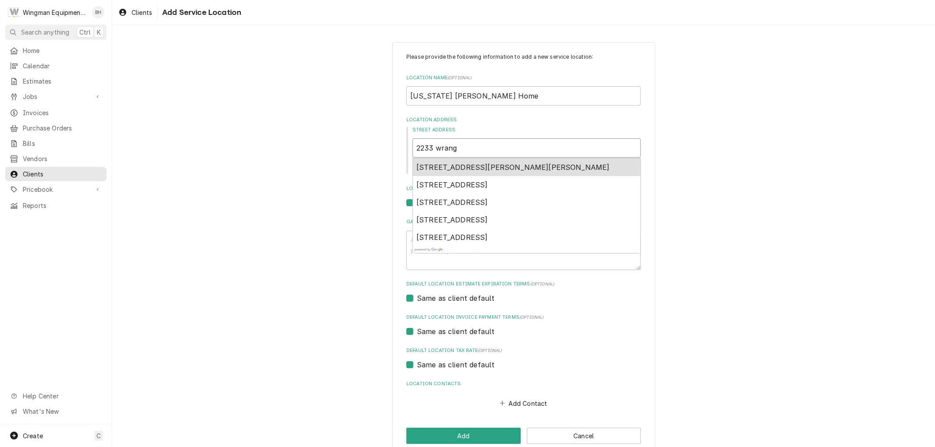
type textarea "x"
type input "2233 wrangl"
type textarea "x"
type input "2233 wrangle"
type textarea "x"
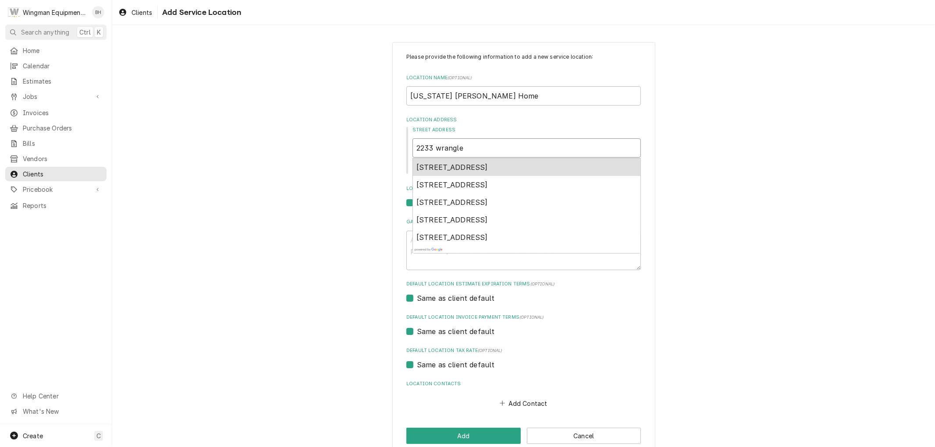
type input "2233 wrangler"
type textarea "x"
type input "2233 wrangler"
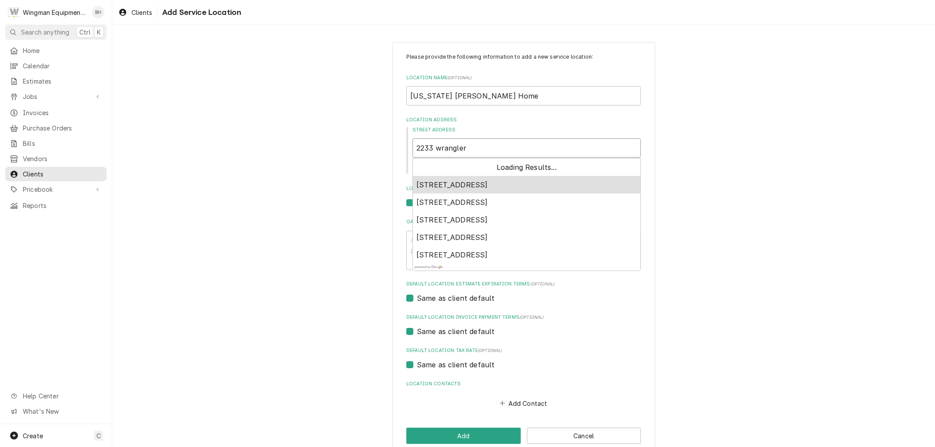
type textarea "x"
type input "2233 wrangler w"
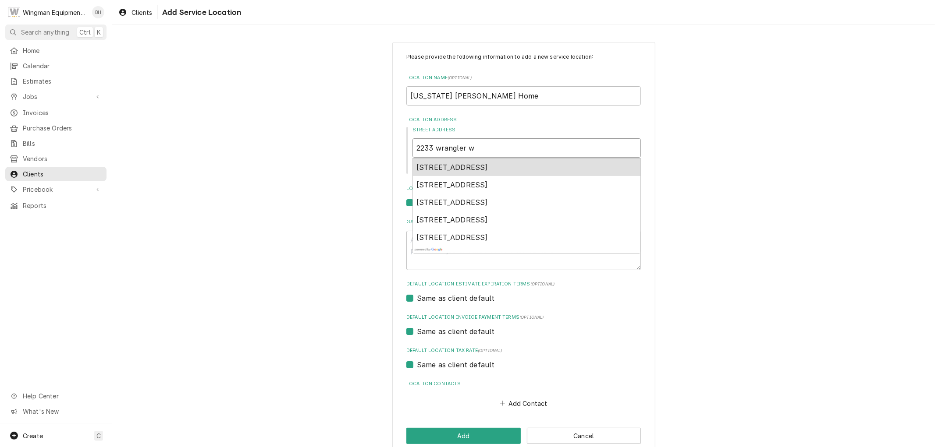
type textarea "x"
type input "2233 wrangler wa"
type textarea "x"
type input "2233 wrangler way"
click at [488, 165] on span "2233 Wrangler Way, Heber, AZ, USA" at bounding box center [451, 167] width 71 height 9
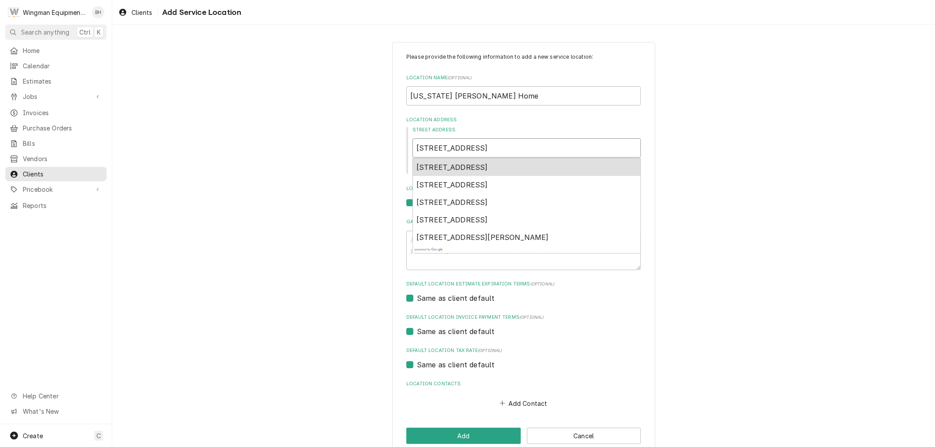
type textarea "x"
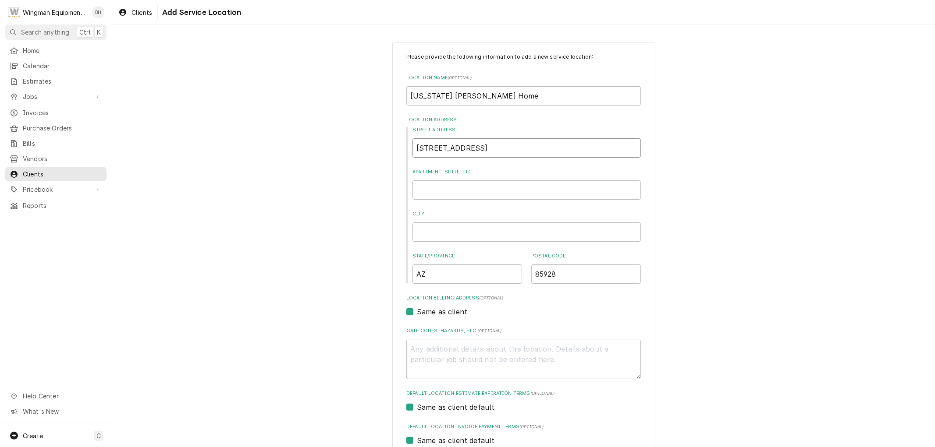
type input "2233 Wrangler Way"
click at [470, 234] on input "City" at bounding box center [526, 232] width 228 height 19
type textarea "x"
type input "O"
type textarea "x"
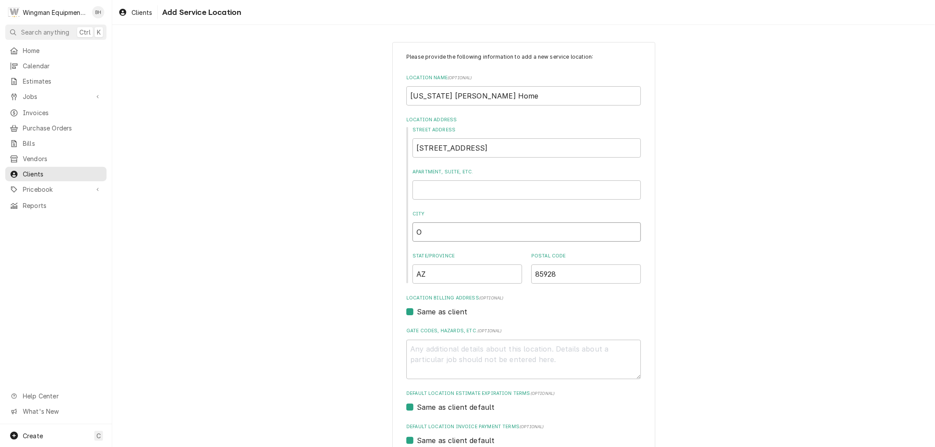
type input "Ov"
type textarea "x"
type input "Ove"
type textarea "x"
type input "Over"
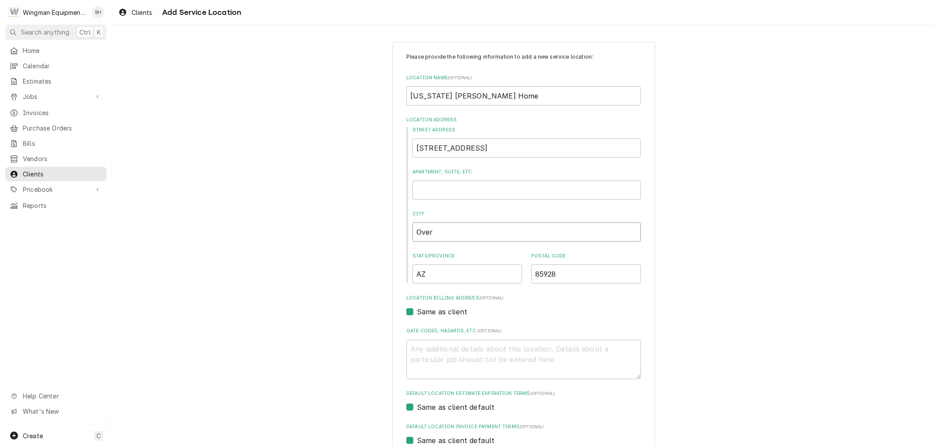
type textarea "x"
type input "Overg"
type textarea "x"
type input "Overga"
type textarea "x"
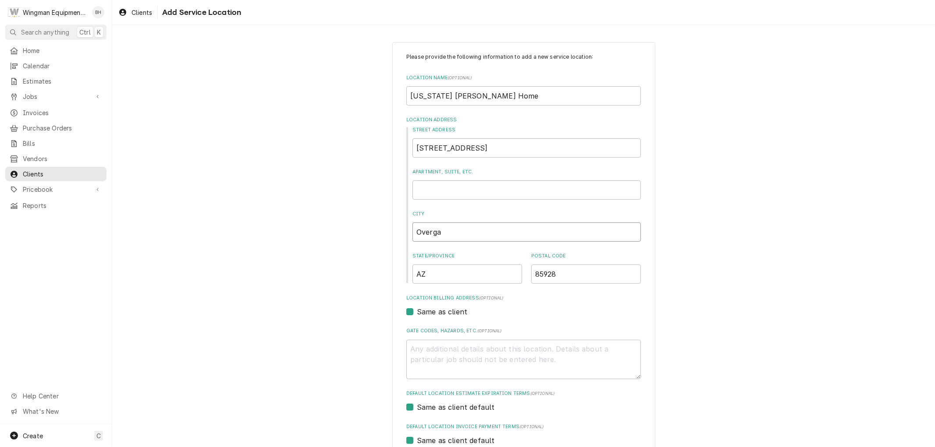
type input "Overgaa"
type textarea "x"
type input "Overgaar"
type textarea "x"
type input "Overgaard"
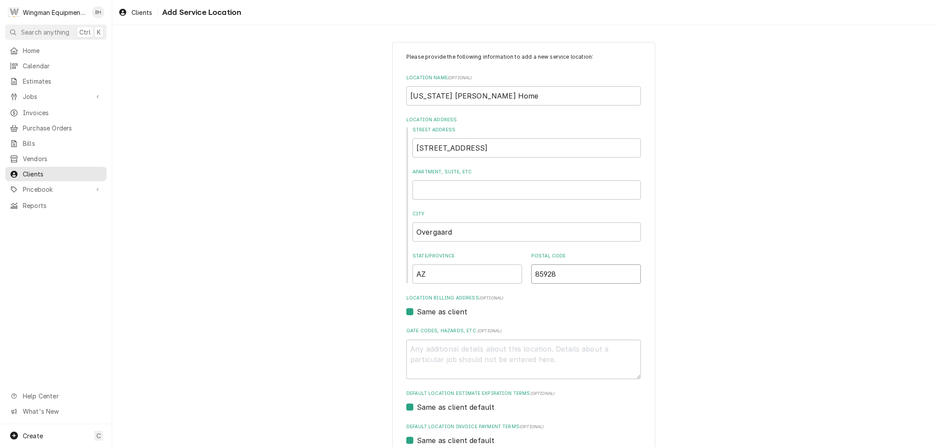
click at [558, 275] on input "85928" at bounding box center [586, 274] width 110 height 19
type textarea "x"
type input "8592"
type textarea "x"
type input "859"
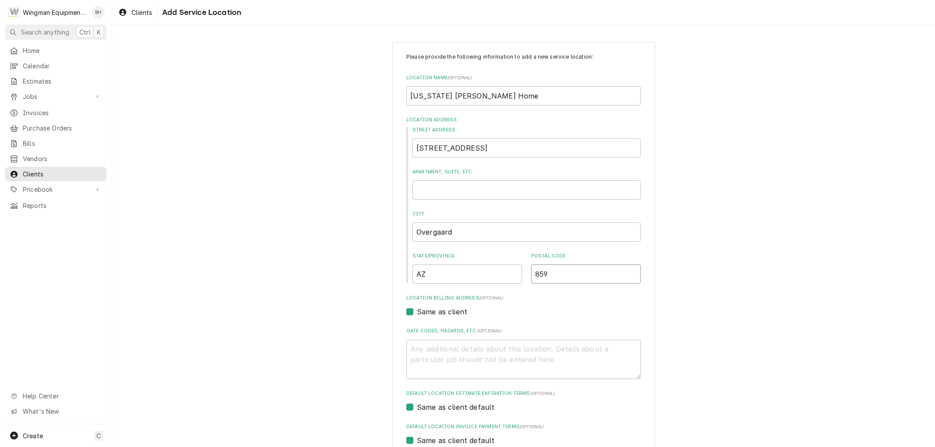
type textarea "x"
type input "8593"
type textarea "x"
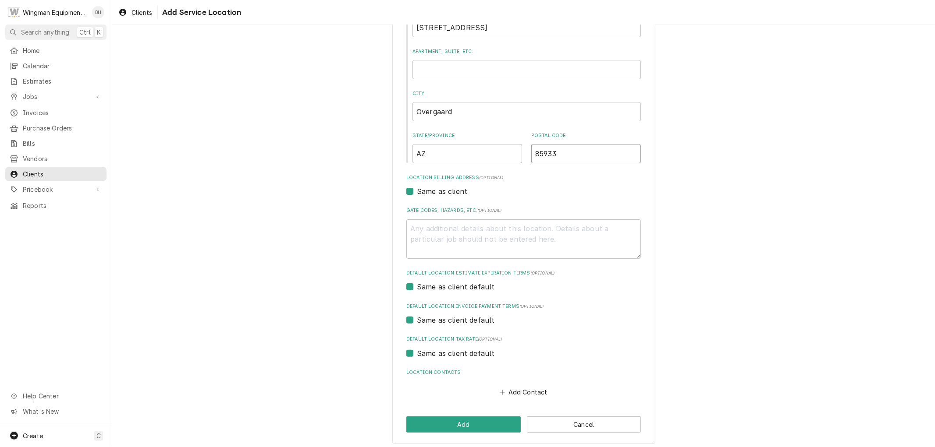
scroll to position [124, 0]
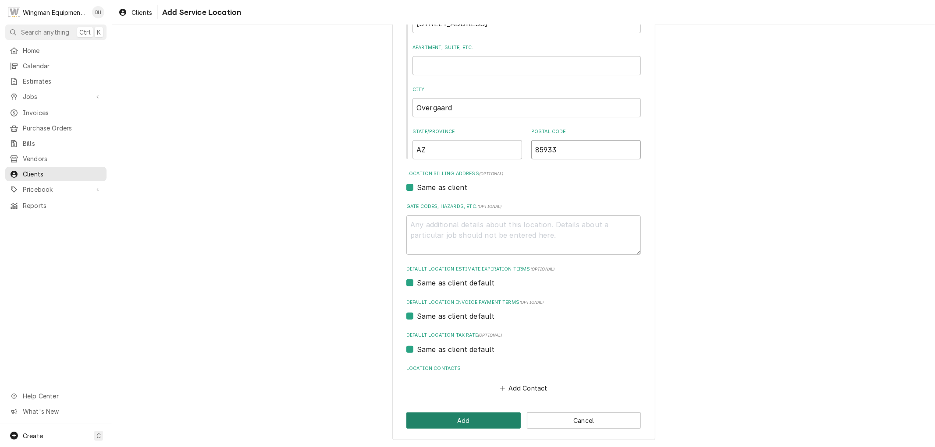
type input "85933"
click at [478, 424] on button "Add" at bounding box center [463, 421] width 114 height 16
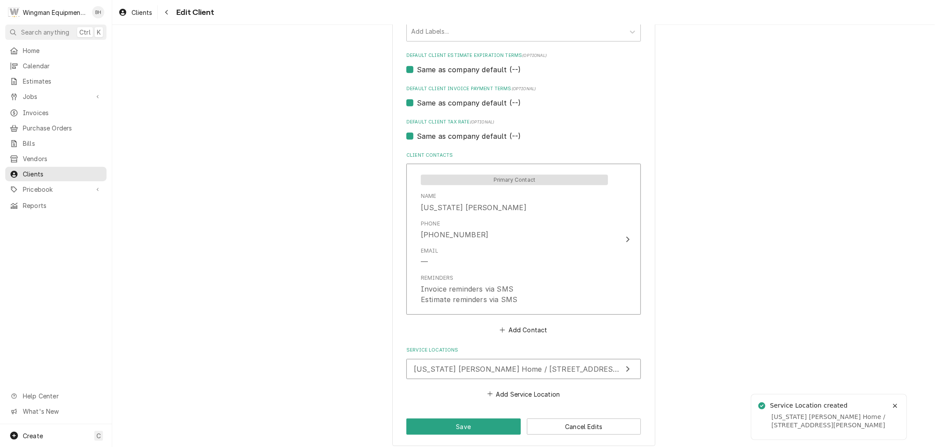
scroll to position [507, 0]
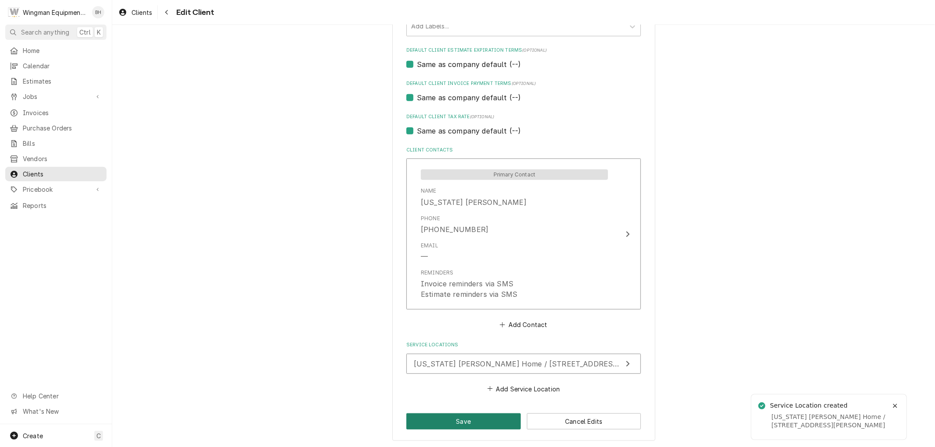
click at [463, 415] on button "Save" at bounding box center [463, 422] width 114 height 16
type textarea "x"
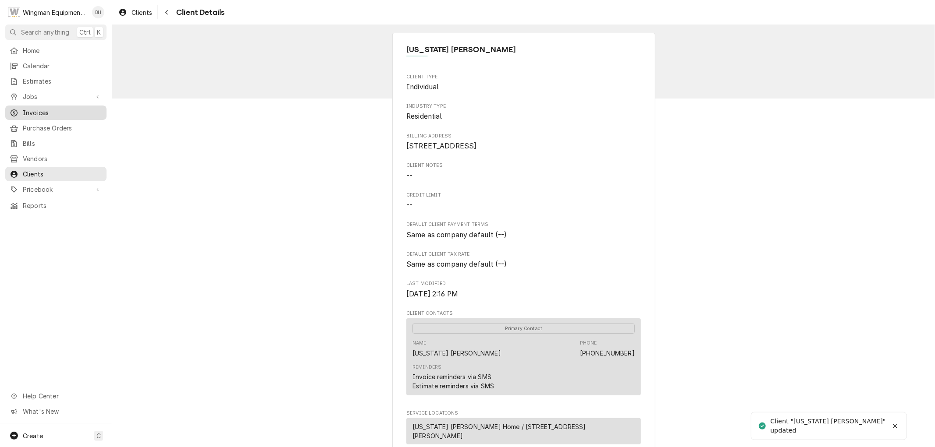
click at [40, 112] on span "Invoices" at bounding box center [62, 112] width 79 height 9
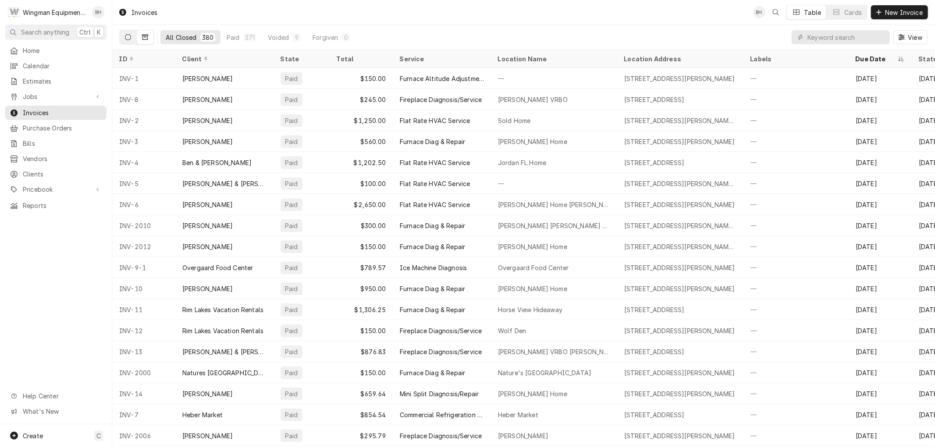
click at [128, 39] on icon "Dynamic Content Wrapper" at bounding box center [128, 37] width 6 height 6
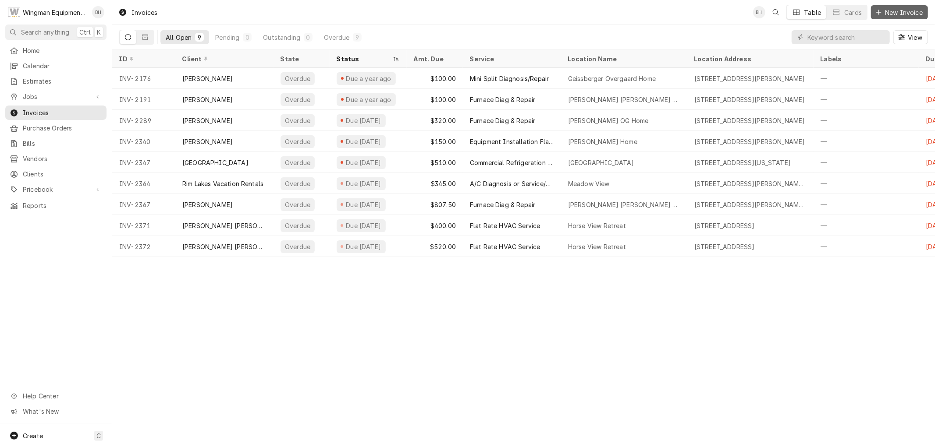
click at [903, 15] on span "New Invoice" at bounding box center [903, 12] width 41 height 9
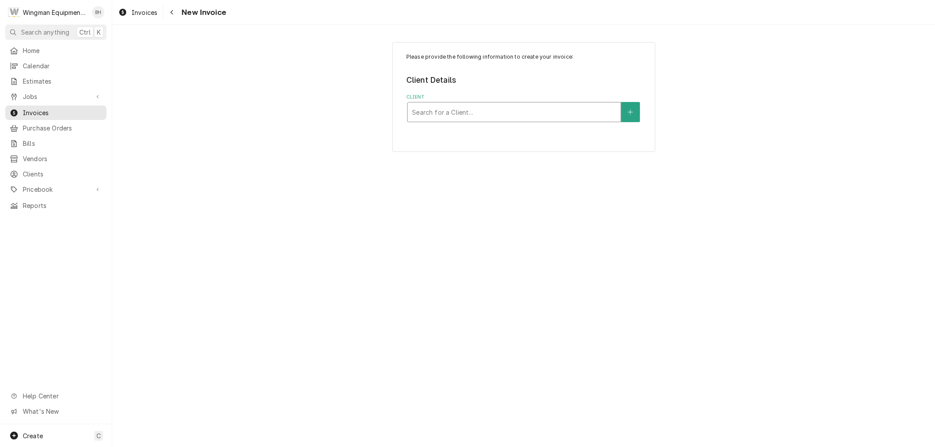
click at [506, 112] on div "Client" at bounding box center [514, 112] width 204 height 16
type input "Maryland"
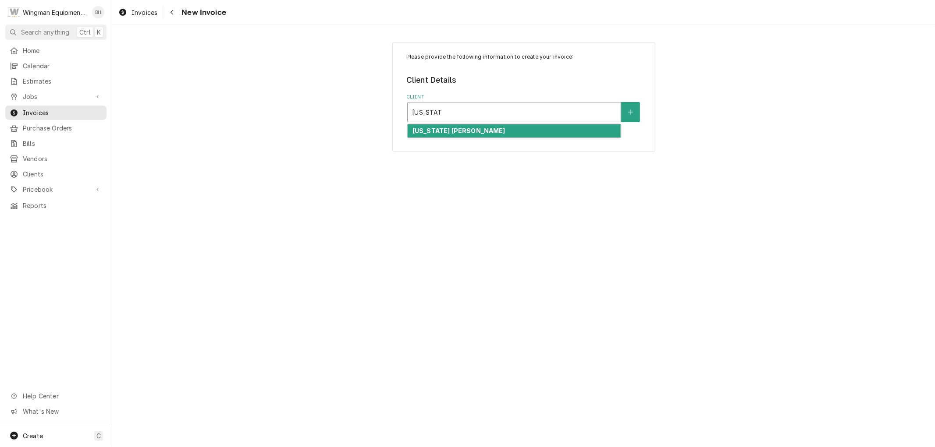
click at [502, 135] on div "[US_STATE] [PERSON_NAME]" at bounding box center [514, 131] width 213 height 14
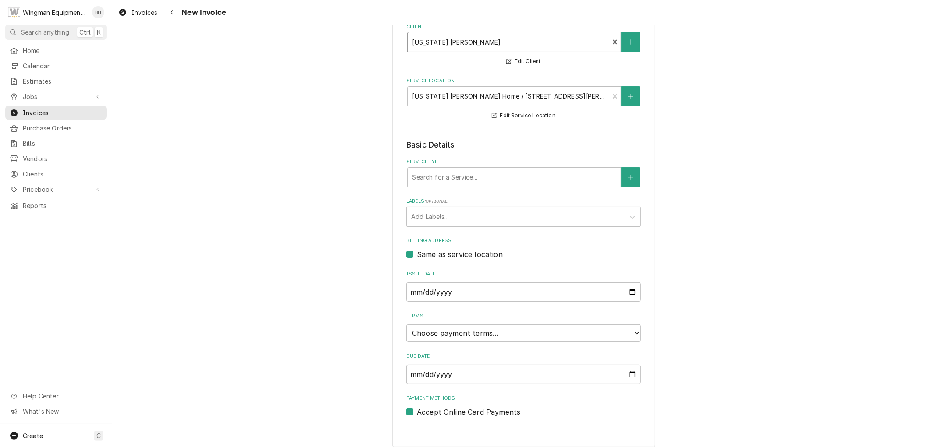
scroll to position [76, 0]
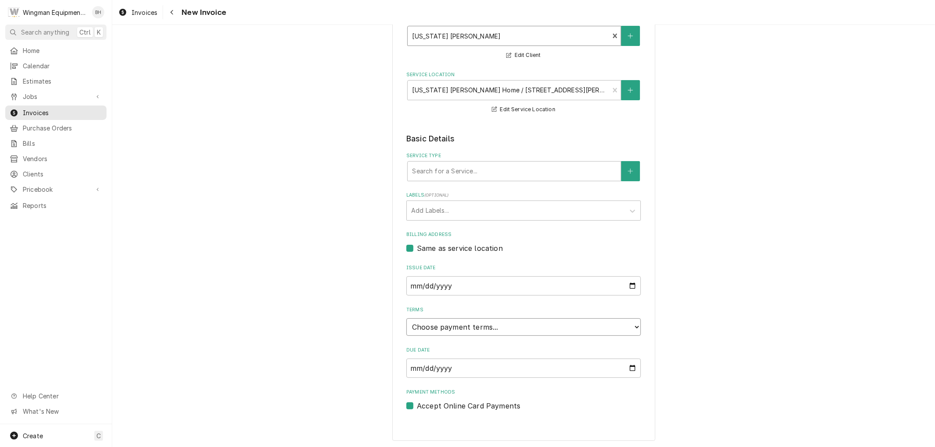
click at [473, 324] on select "Choose payment terms... Same Day Net 7 Net 14 Net 21 Net 30 Net 45 Net 60 Net 90" at bounding box center [523, 328] width 234 height 18
click at [482, 327] on select "Choose payment terms... Same Day Net 7 Net 14 Net 21 Net 30 Net 45 Net 60 Net 90" at bounding box center [523, 328] width 234 height 18
click at [479, 170] on div "Service Type" at bounding box center [514, 171] width 204 height 16
type input "furnace"
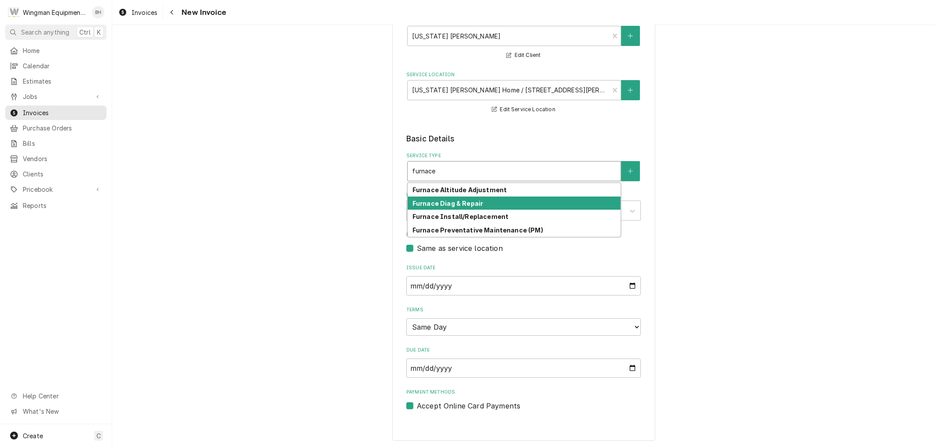
click at [478, 206] on div "Furnace Diag & Repair" at bounding box center [514, 204] width 213 height 14
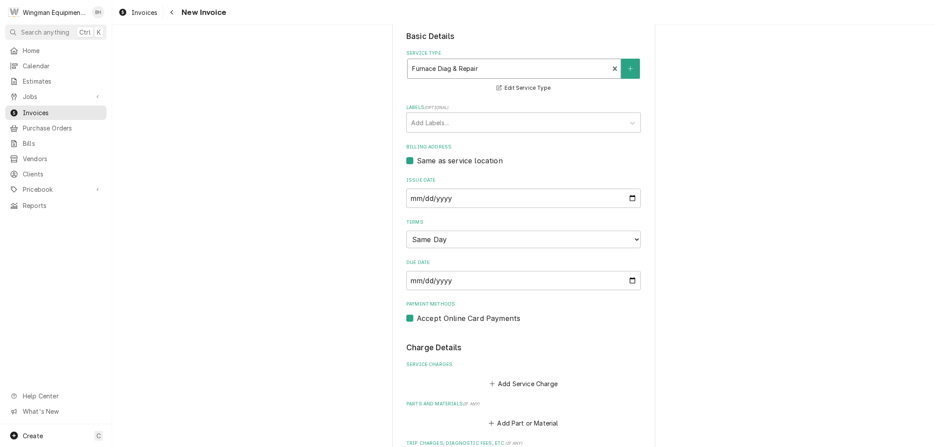
scroll to position [271, 0]
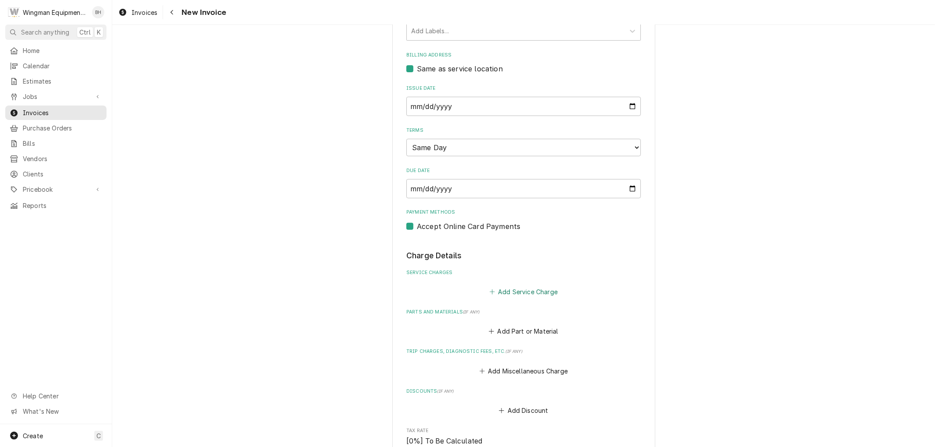
click at [513, 292] on button "Add Service Charge" at bounding box center [523, 292] width 71 height 12
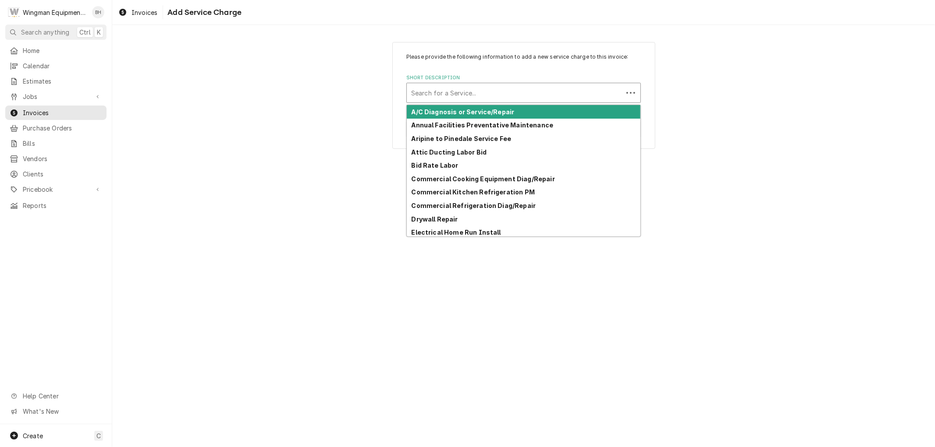
click at [497, 93] on div "Short Description" at bounding box center [514, 93] width 207 height 16
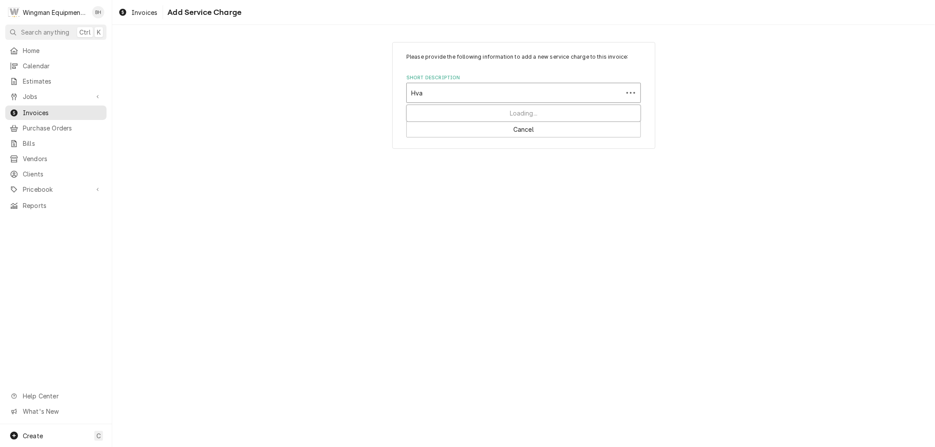
type input "Hvac"
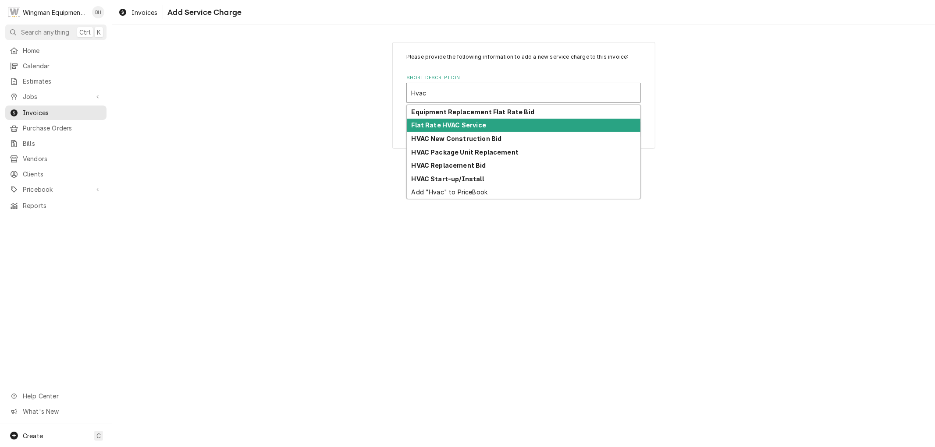
click at [501, 130] on div "Flat Rate HVAC Service" at bounding box center [524, 126] width 234 height 14
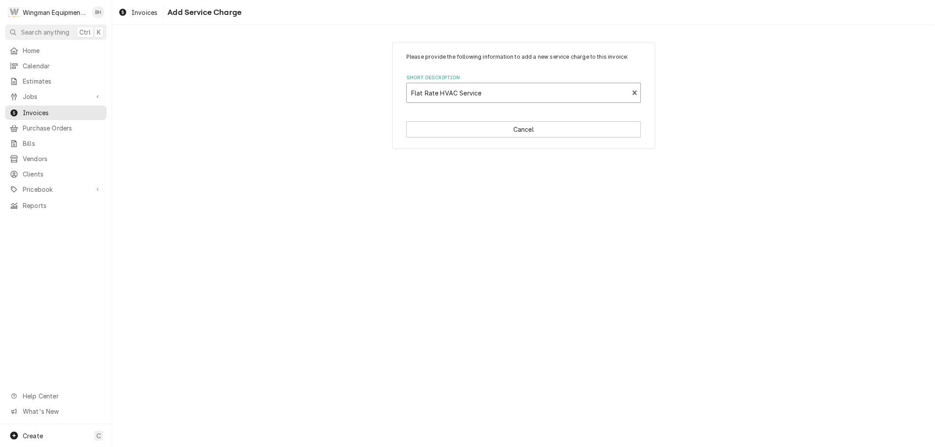
type textarea "x"
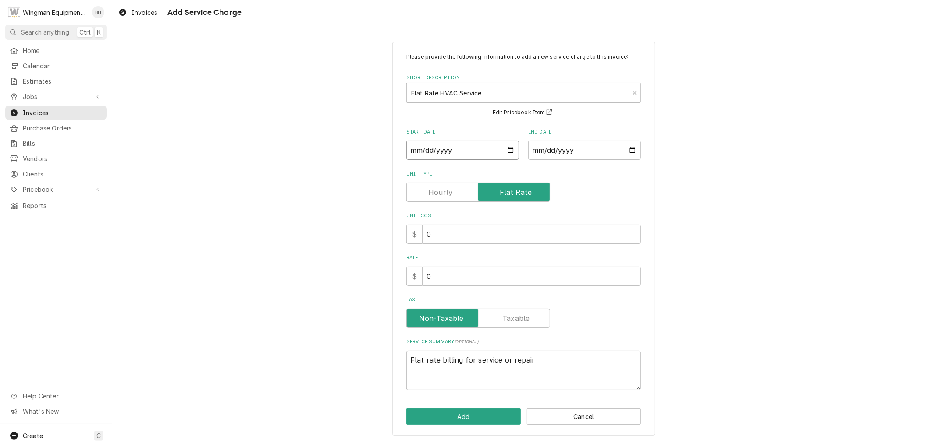
click at [507, 150] on input "Start Date" at bounding box center [462, 150] width 113 height 19
type input "2025-10-02"
type textarea "x"
click at [633, 148] on input "End Date" at bounding box center [584, 150] width 113 height 19
type input "2025-10-02"
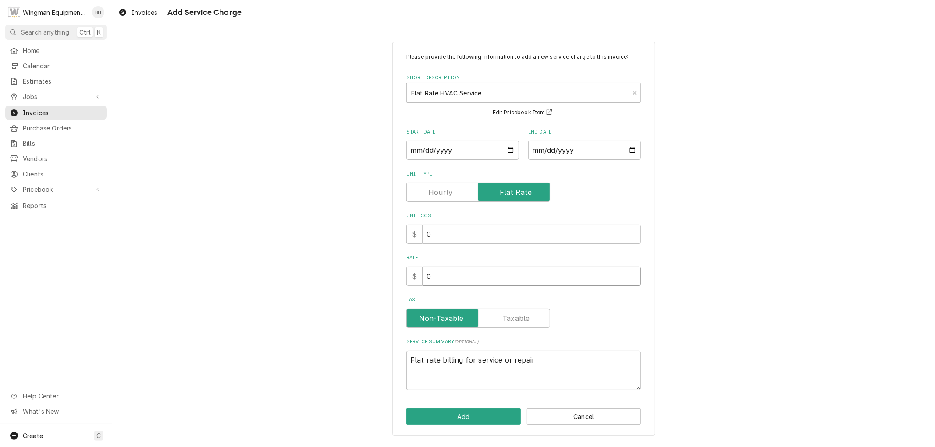
drag, startPoint x: 437, startPoint y: 279, endPoint x: 389, endPoint y: 284, distance: 48.5
click at [389, 284] on div "Please provide the following information to add a new service charge to this in…" at bounding box center [523, 239] width 823 height 410
type textarea "x"
type input "1"
type textarea "x"
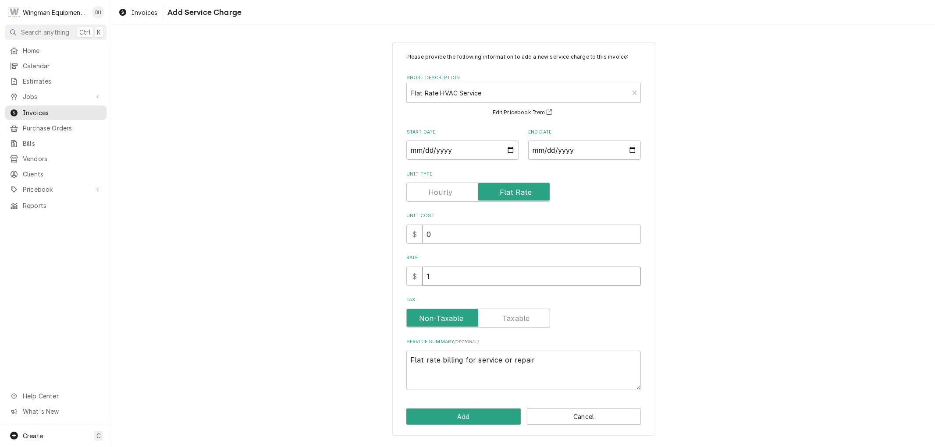
type input "10"
type textarea "x"
type input "100"
click at [467, 419] on button "Add" at bounding box center [463, 417] width 114 height 16
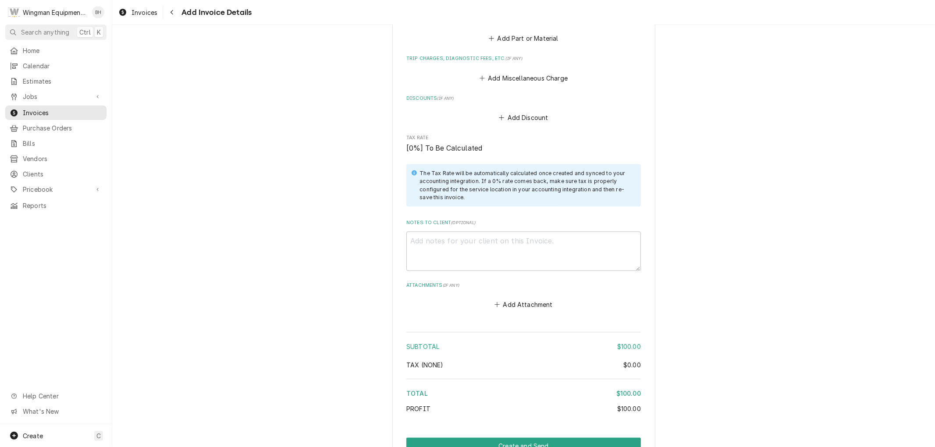
scroll to position [763, 0]
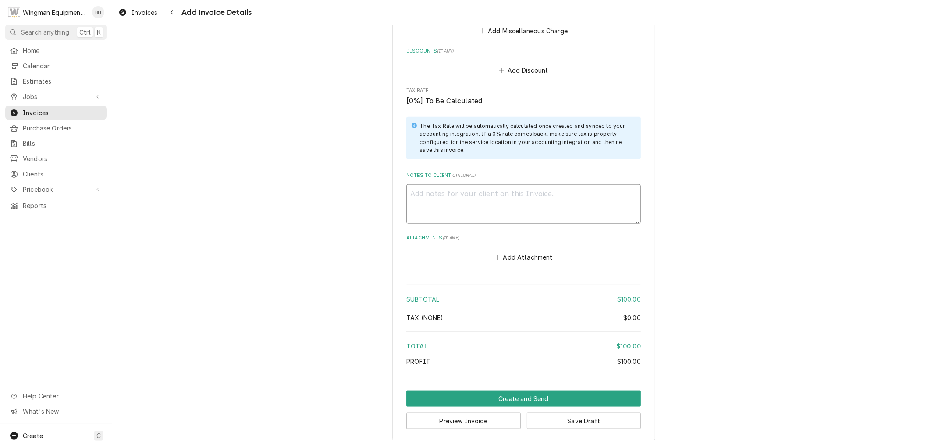
click at [480, 203] on textarea "Notes to Client ( optional )" at bounding box center [523, 203] width 234 height 39
type textarea "x"
type textarea "P"
type textarea "x"
type textarea "PM"
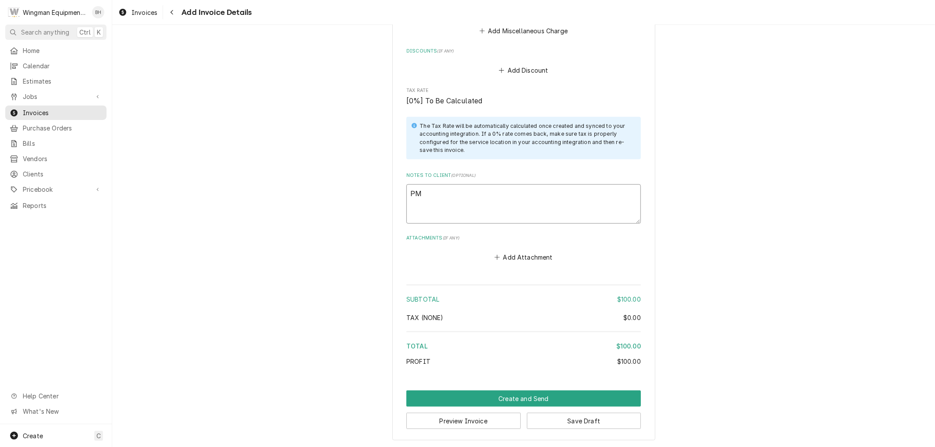
type textarea "x"
type textarea "PM"
type textarea "x"
type textarea "PM i"
type textarea "x"
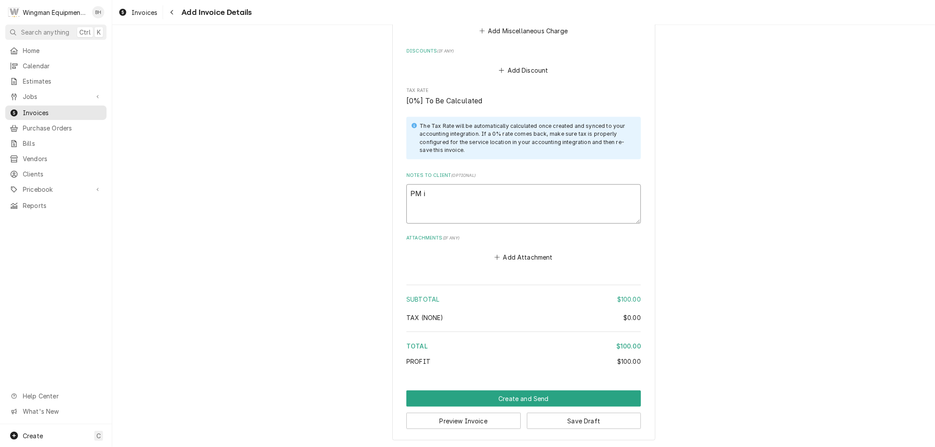
type textarea "PM in"
type textarea "x"
type textarea "PM ins"
type textarea "x"
type textarea "PM insp"
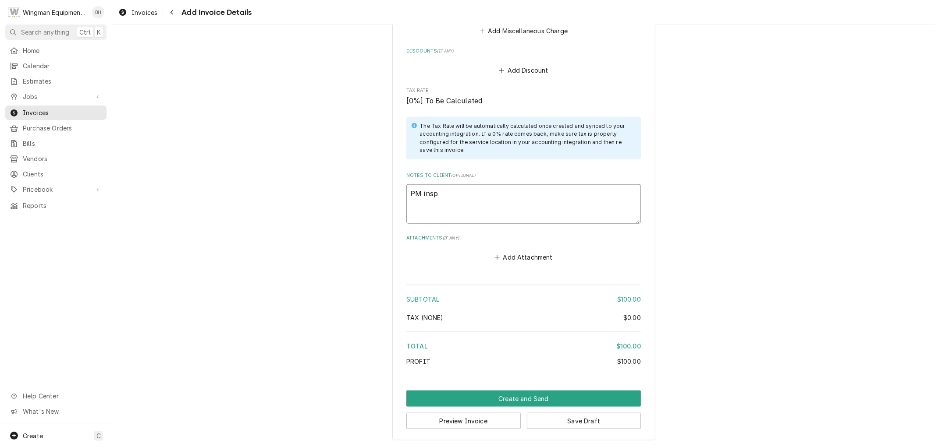
type textarea "x"
type textarea "PM inspe"
type textarea "x"
type textarea "PM inspec"
type textarea "x"
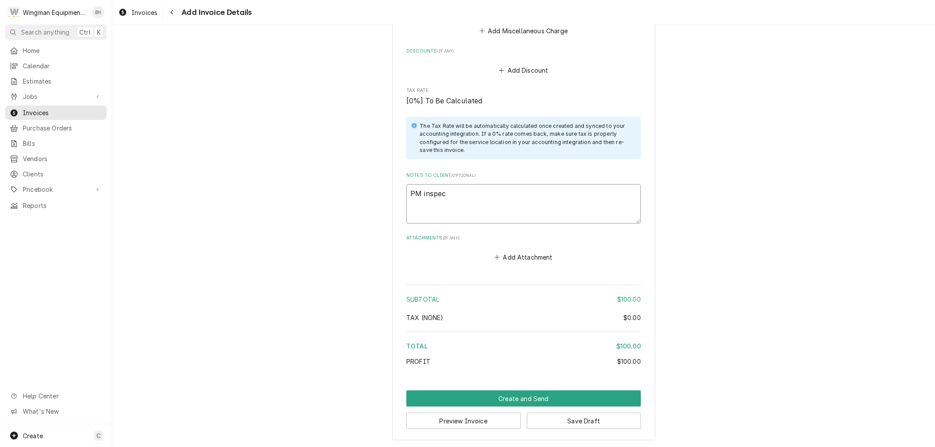
type textarea "PM inspect"
type textarea "x"
type textarea "PM inspectio"
type textarea "x"
type textarea "PM inspection"
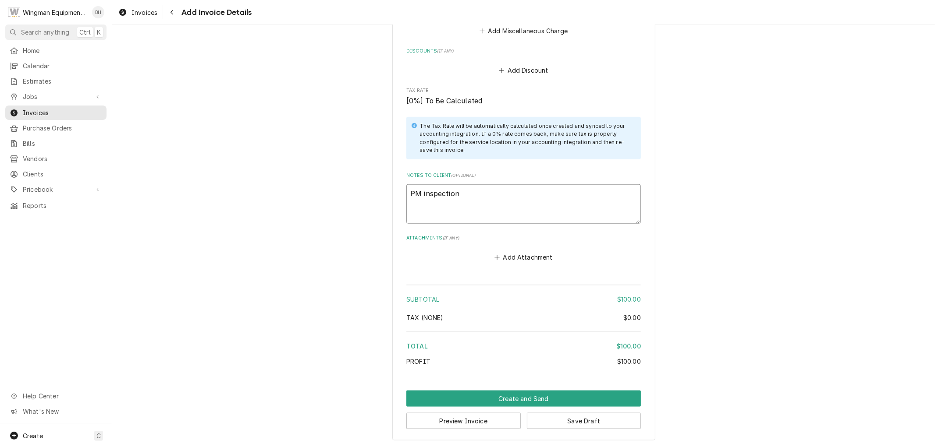
type textarea "x"
type textarea "PM inspection"
type textarea "x"
type textarea "PM inspection o"
type textarea "x"
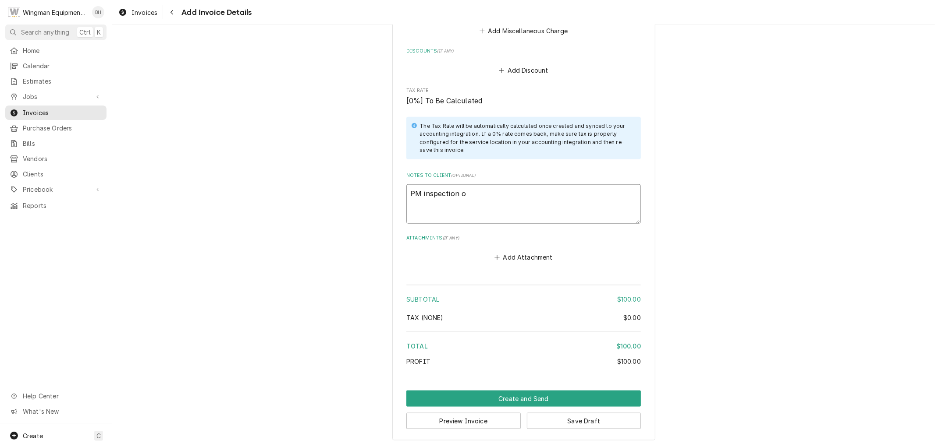
type textarea "PM inspection of"
type textarea "x"
type textarea "PM inspection of"
type textarea "x"
type textarea "PM inspection of f"
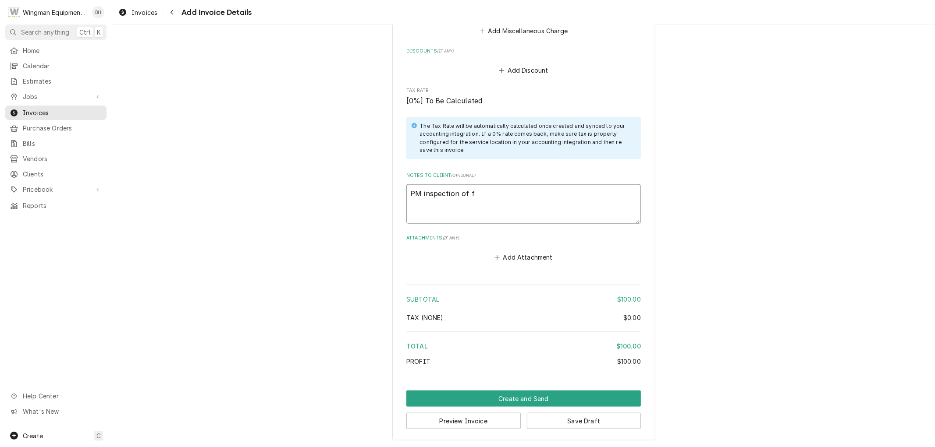
type textarea "x"
type textarea "PM inspection of fu"
type textarea "x"
type textarea "PM inspection of fur"
type textarea "x"
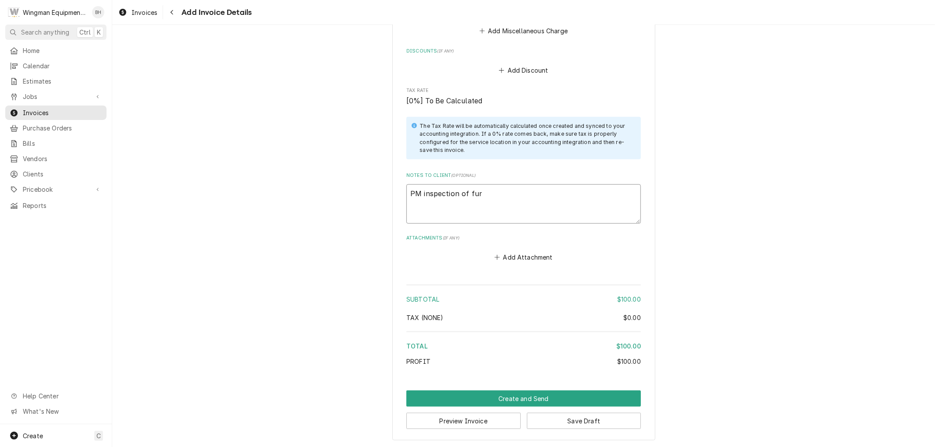
type textarea "PM inspection of furn"
type textarea "x"
type textarea "PM inspection of furna"
type textarea "x"
type textarea "PM inspection of furnac"
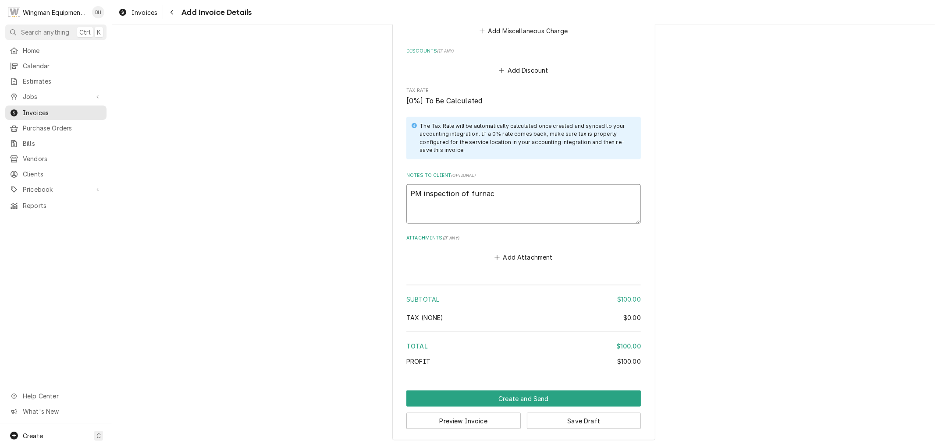
type textarea "x"
type textarea "PM inspection of furnace"
type textarea "x"
type textarea "PM inspection of furnace."
type textarea "x"
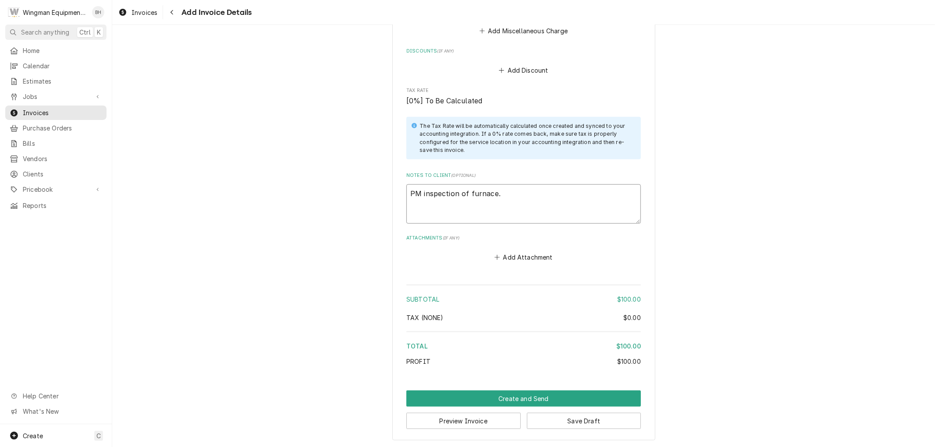
type textarea "PM inspection of furnace."
type textarea "x"
type textarea "PM inspection of furnace. F"
type textarea "x"
type textarea "PM inspection of furnace. Fo"
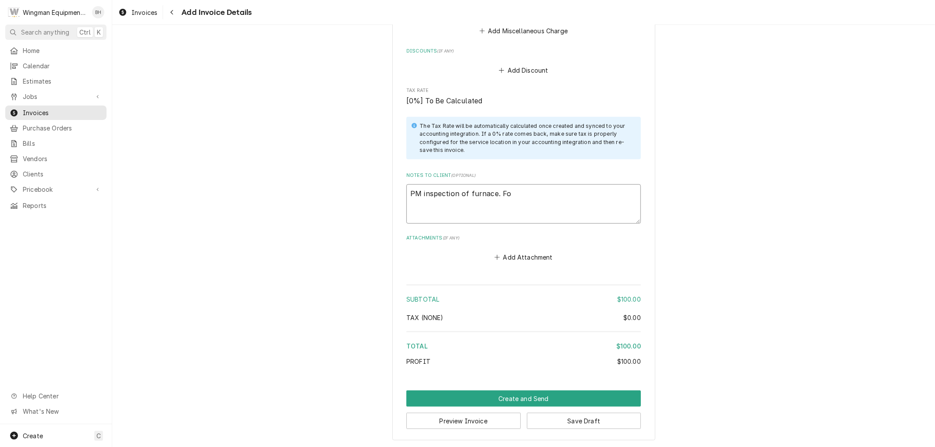
type textarea "x"
type textarea "PM inspection of furnace. Fou"
type textarea "x"
type textarea "PM inspection of furnace. Foun"
type textarea "x"
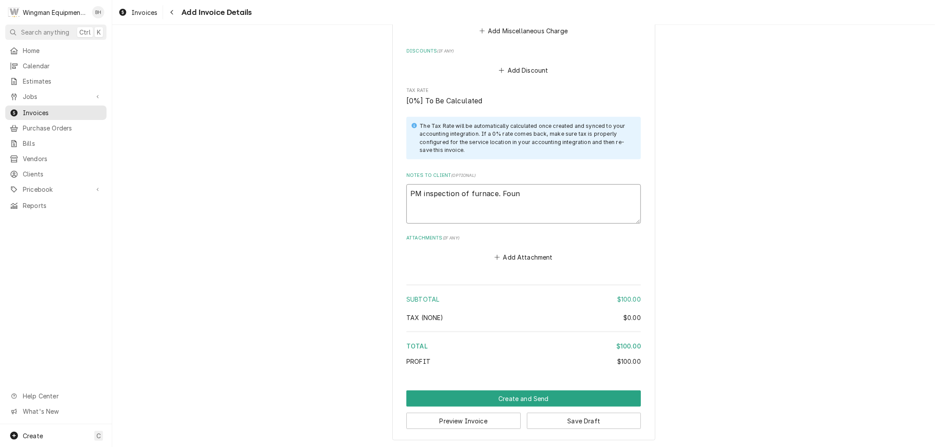
type textarea "PM inspection of furnace. Found"
type textarea "x"
type textarea "PM inspection of furnace. Found"
type textarea "x"
type textarea "PM inspection of furnace. Found no"
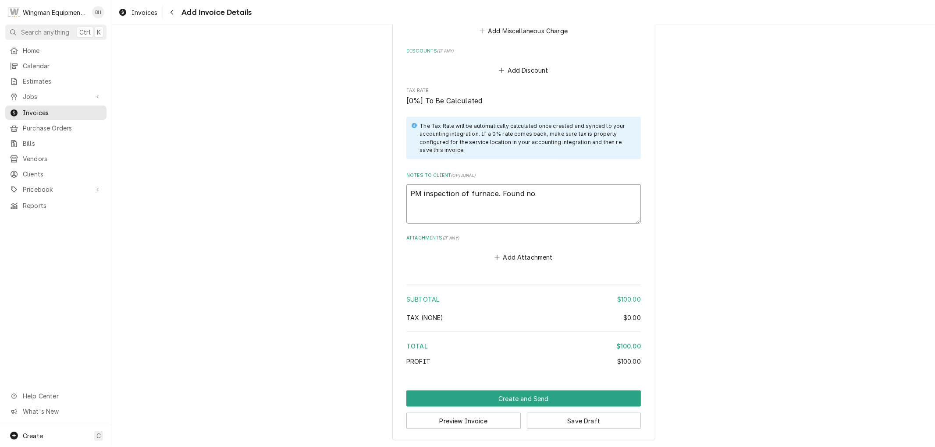
type textarea "x"
type textarea "PM inspection of furnace. Found no"
type textarea "x"
type textarea "PM inspection of furnace. Found no f"
type textarea "x"
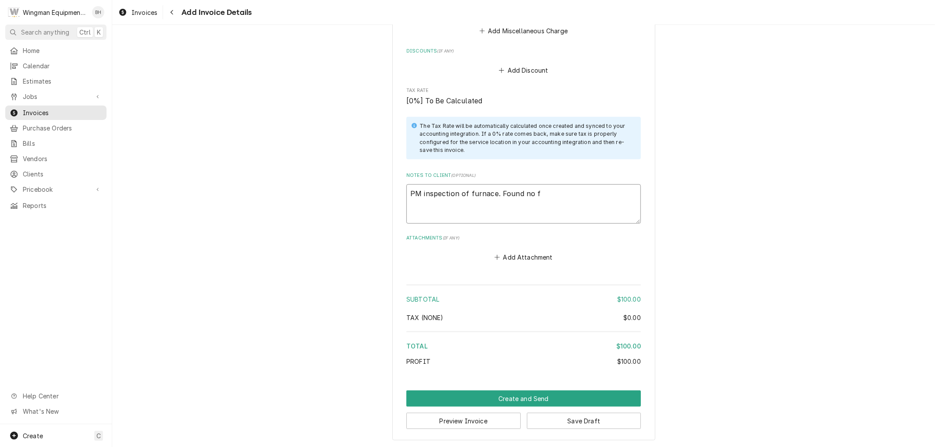
type textarea "PM inspection of furnace. Found no fu"
type textarea "x"
type textarea "PM inspection of furnace. Found no fun"
type textarea "x"
type textarea "PM inspection of furnace. Found no funt"
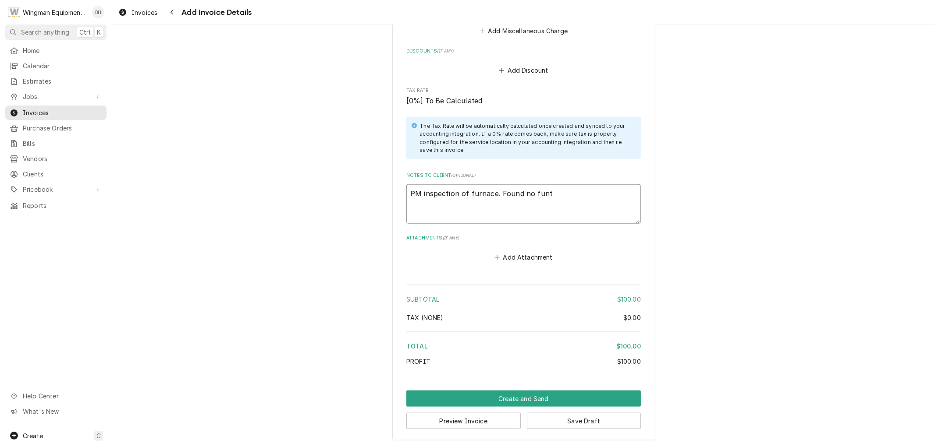
type textarea "x"
type textarea "PM inspection of furnace. Found no fun"
type textarea "x"
type textarea "PM inspection of furnace. Found no func"
type textarea "x"
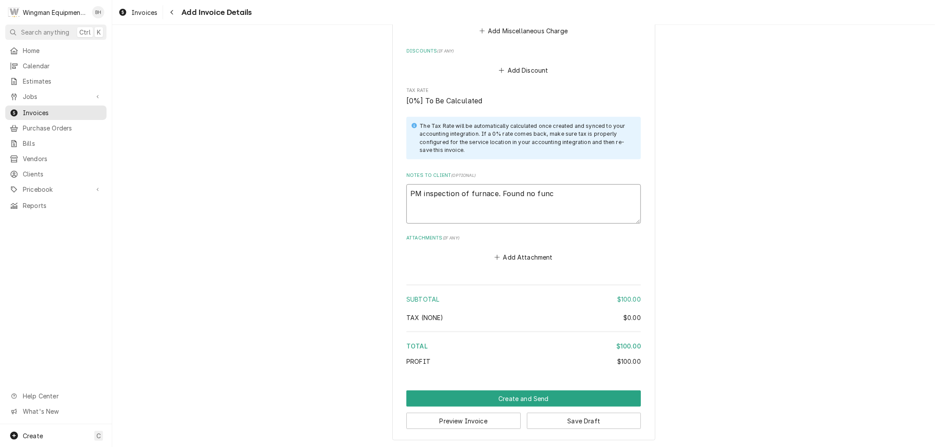
type textarea "PM inspection of furnace. Found no funct"
type textarea "x"
type textarea "PM inspection of furnace. Found no functi"
type textarea "x"
type textarea "PM inspection of furnace. Found no functio"
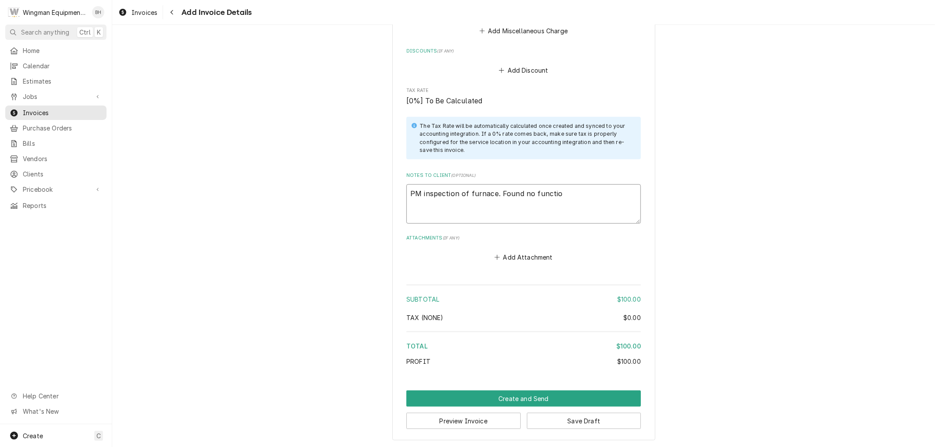
type textarea "x"
type textarea "PM inspection of furnace. Found no function"
type textarea "x"
type textarea "PM inspection of furnace. Found no functiona"
type textarea "x"
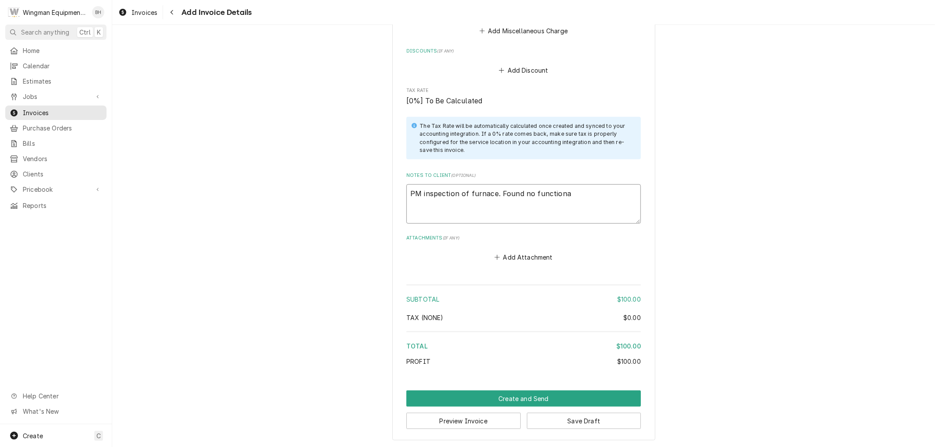
type textarea "PM inspection of furnace. Found no functional"
type textarea "x"
type textarea "PM inspection of furnace. Found no functional"
type textarea "x"
type textarea "PM inspection of furnace. Found no functional i"
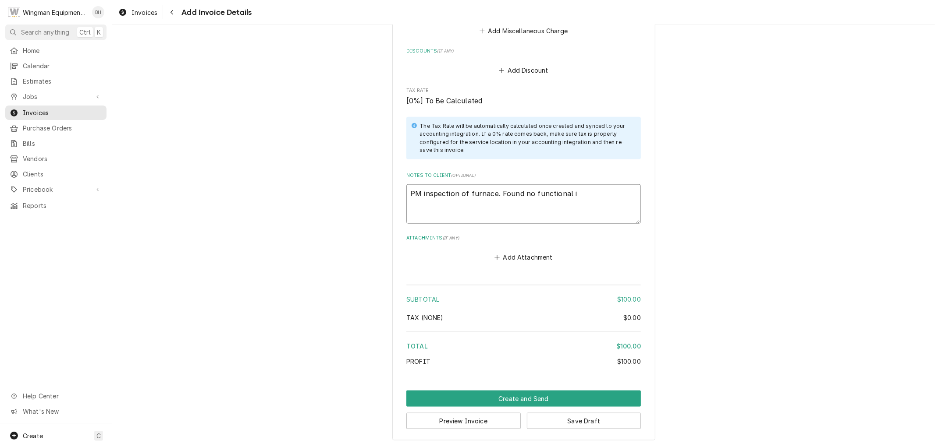
type textarea "x"
type textarea "PM inspection of furnace. Found no functional is"
type textarea "x"
type textarea "PM inspection of furnace. Found no functional iss"
type textarea "x"
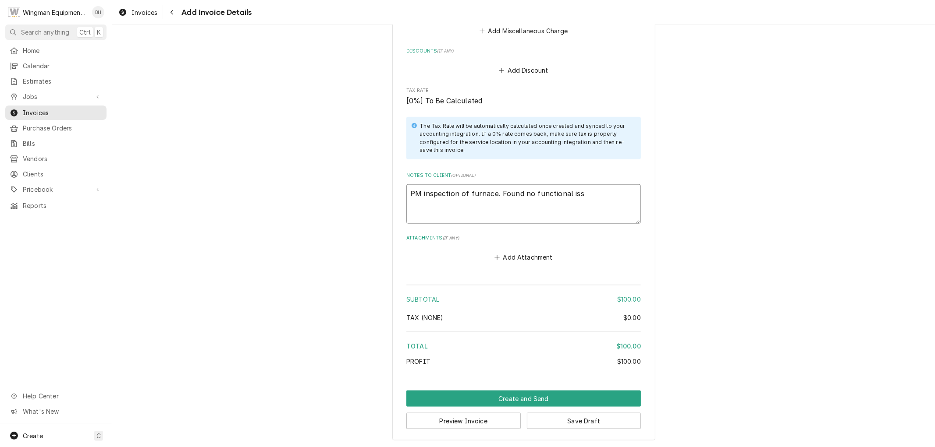
type textarea "PM inspection of furnace. Found no functional issu"
type textarea "x"
type textarea "PM inspection of furnace. Found no functional issue"
type textarea "x"
type textarea "PM inspection of furnace. Found no functional issues"
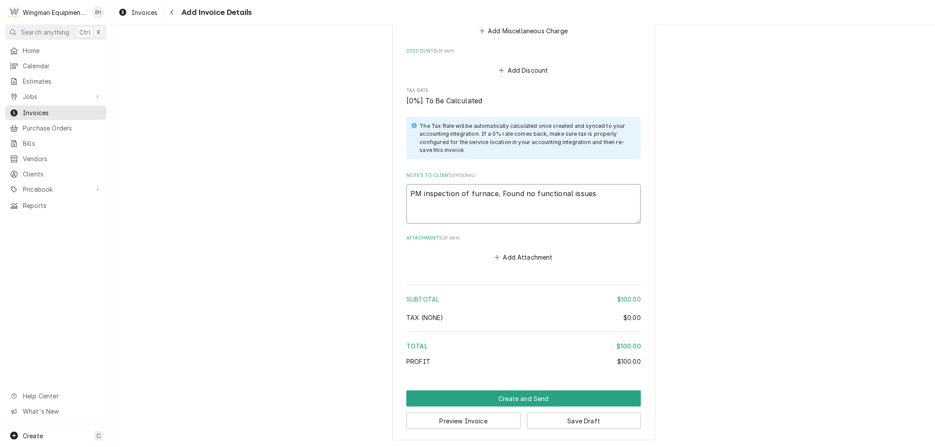
type textarea "x"
type textarea "PM inspection of furnace. Found no functional issues"
type textarea "x"
type textarea "PM inspection of furnace. Found no functional issues w"
type textarea "x"
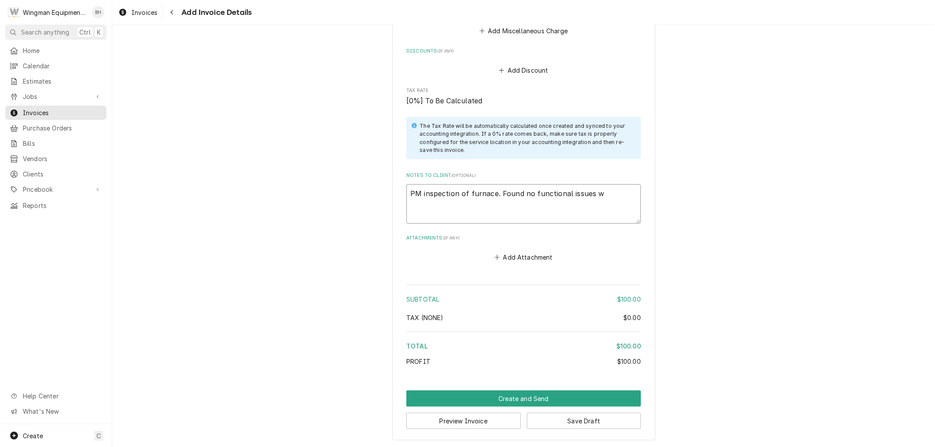
type textarea "PM inspection of furnace. Found no functional issues wr"
type textarea "x"
type textarea "PM inspection of furnace. Found no functional issues wro"
type textarea "x"
type textarea "PM inspection of furnace. Found no functional issues wron"
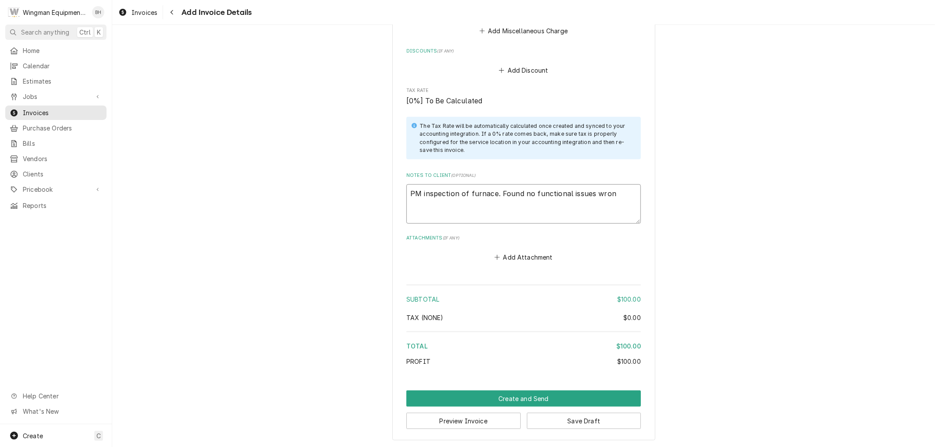
type textarea "x"
type textarea "PM inspection of furnace. Found no functional issues wront"
type textarea "x"
type textarea "PM inspection of furnace. Found no functional issues wront"
type textarea "x"
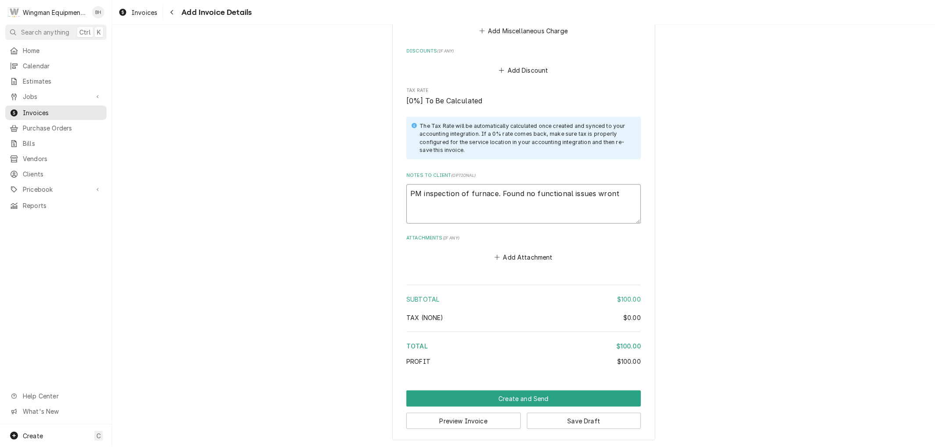
type textarea "PM inspection of furnace. Found no functional issues wront a"
type textarea "x"
type textarea "PM inspection of furnace. Found no functional issues wront at"
type textarea "x"
type textarea "PM inspection of furnace. Found no functional issues wront at"
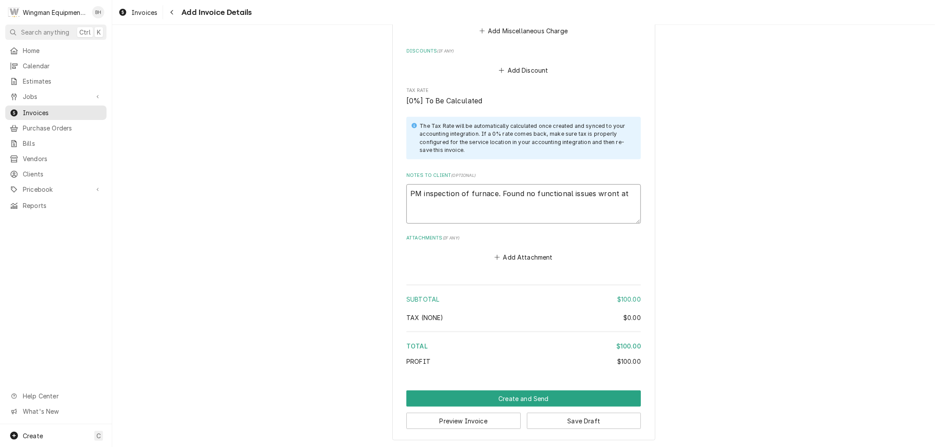
type textarea "x"
type textarea "PM inspection of furnace. Found no functional issues wront at t"
type textarea "x"
type textarea "PM inspection of furnace. Found no functional issues wront at th"
type textarea "x"
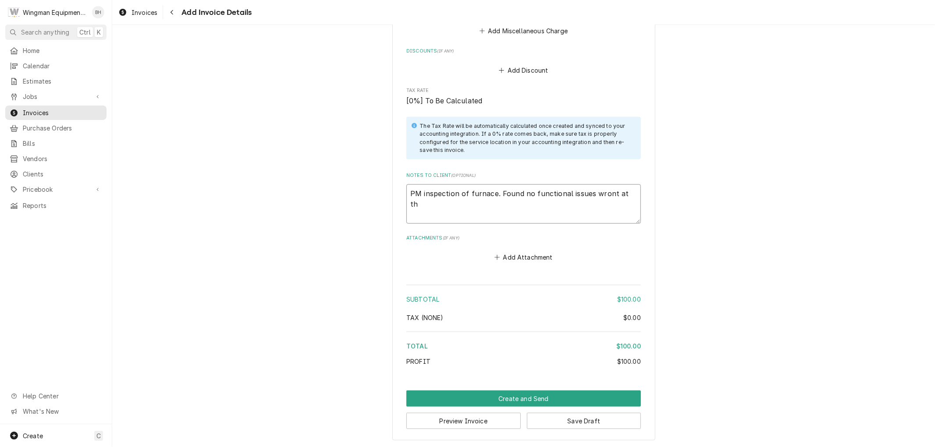
type textarea "PM inspection of furnace. Found no functional issues wront at thi"
type textarea "x"
type textarea "PM inspection of furnace. Found no functional issues wront at this"
type textarea "x"
type textarea "PM inspection of furnace. Found no functional issues wront at this"
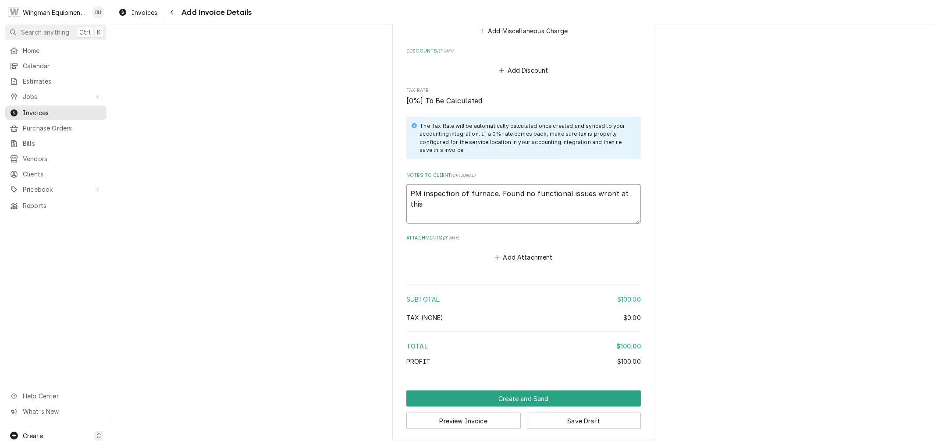
type textarea "x"
type textarea "PM inspection of furnace. Found no functional issues wront at this t"
type textarea "x"
type textarea "PM inspection of furnace. Found no functional issues wront at this ti"
type textarea "x"
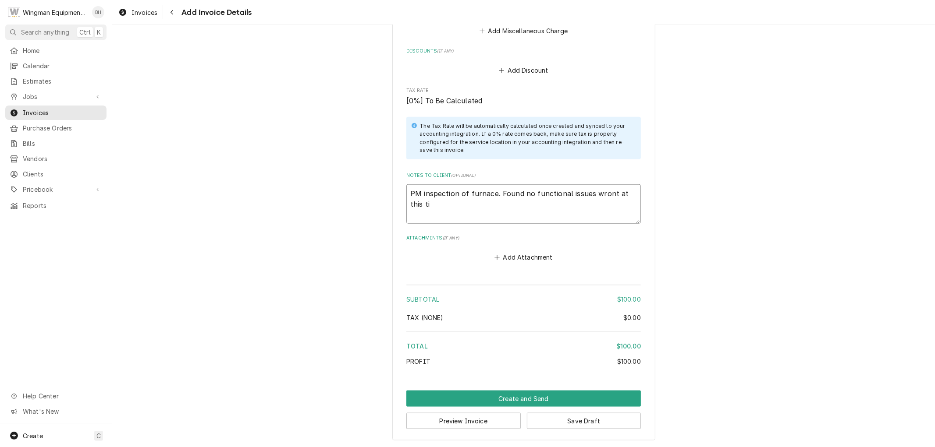
type textarea "PM inspection of furnace. Found no functional issues wront at this tim"
type textarea "x"
type textarea "PM inspection of furnace. Found no functional issues wront at this time"
type textarea "x"
type textarea "PM inspection of furnace. Found no functional issues wront at this time."
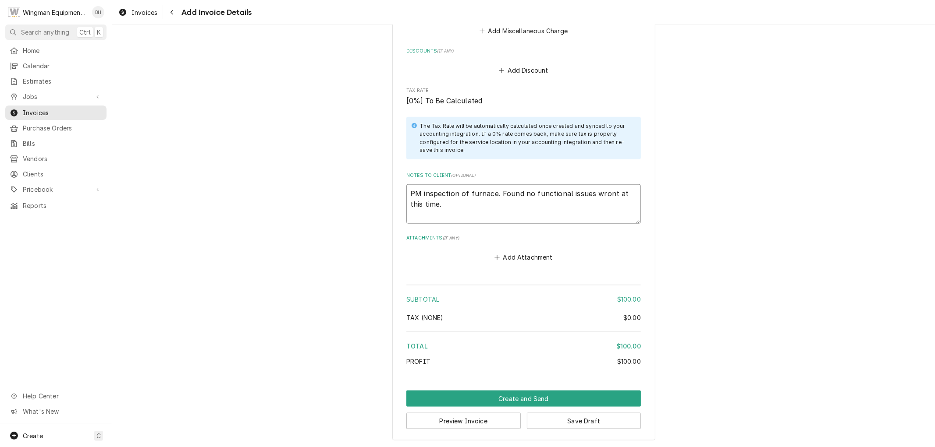
type textarea "x"
type textarea "PM inspection of furnace. Found no functional issues wrong at this time."
click at [526, 394] on button "Create and Send" at bounding box center [523, 399] width 234 height 16
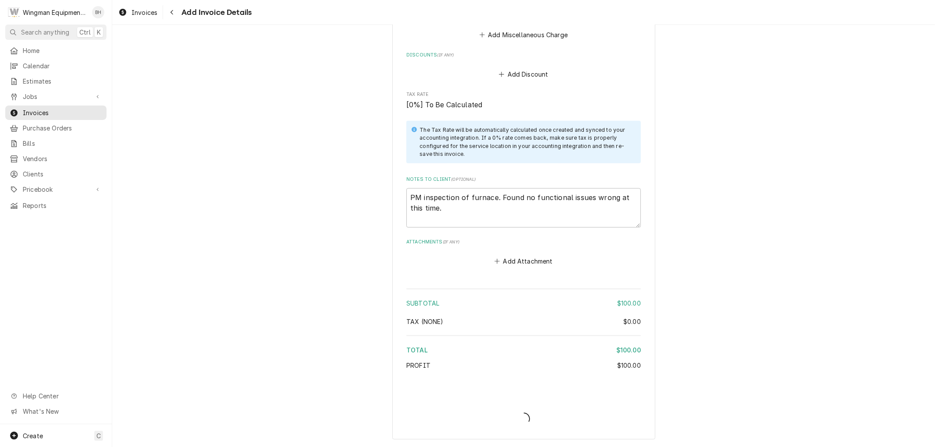
scroll to position [757, 0]
type textarea "x"
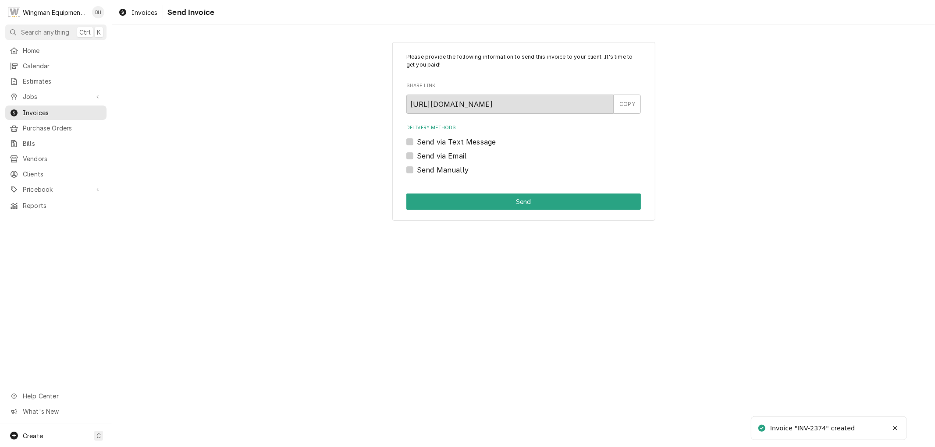
click at [417, 167] on label "Send Manually" at bounding box center [443, 170] width 52 height 11
click at [417, 167] on input "Send Manually" at bounding box center [534, 174] width 234 height 19
checkbox input "true"
click at [440, 199] on button "Send" at bounding box center [523, 202] width 234 height 16
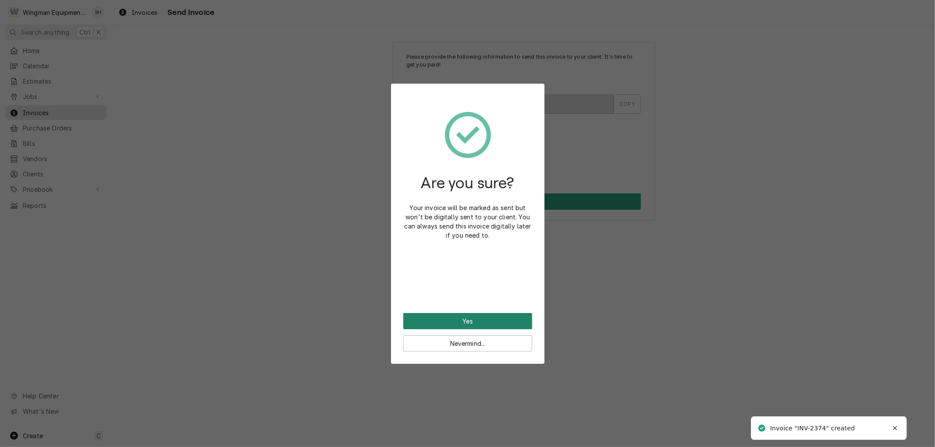
click at [462, 325] on button "Yes" at bounding box center [467, 321] width 129 height 16
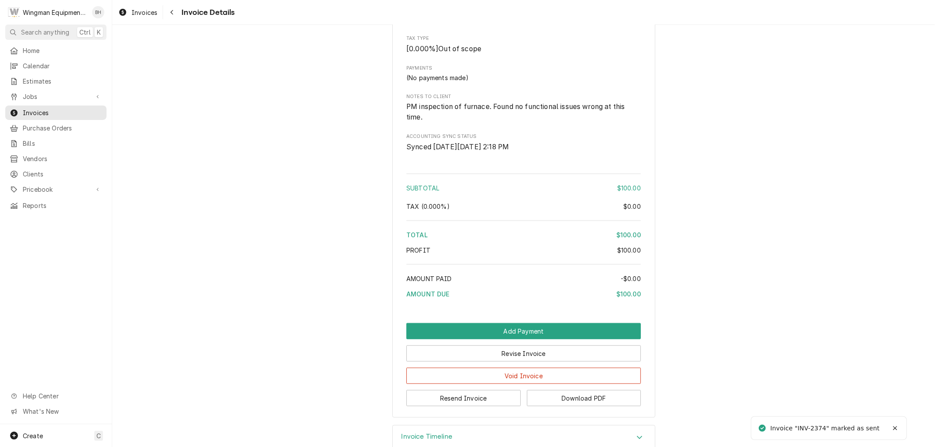
scroll to position [729, 0]
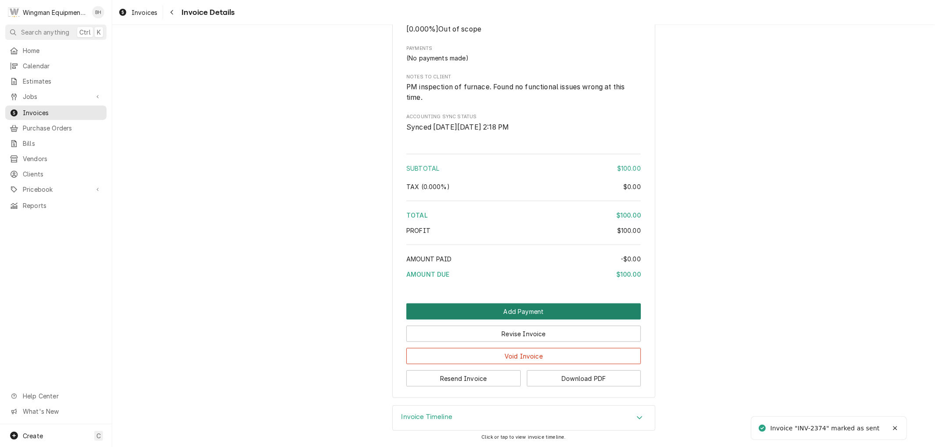
click at [544, 312] on button "Add Payment" at bounding box center [523, 312] width 234 height 16
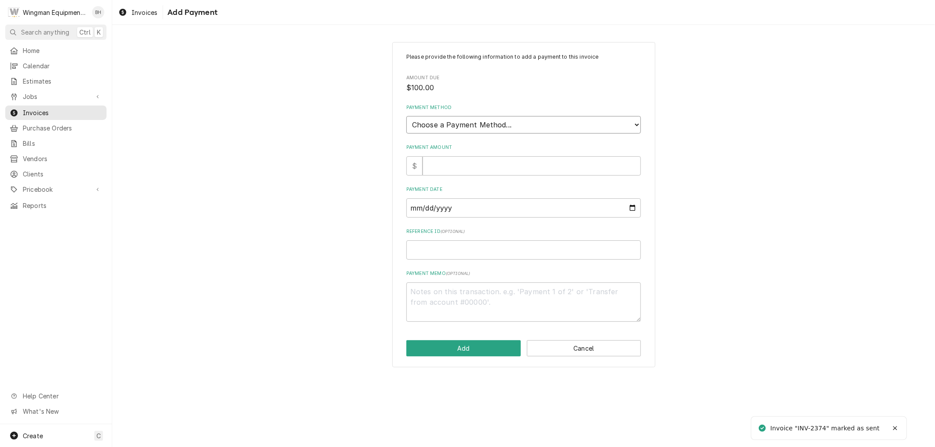
click at [537, 124] on select "Choose a Payment Method... Cash Check Credit/Debit Card ACH/eCheck Other" at bounding box center [523, 125] width 234 height 18
select select "2"
click at [406, 116] on select "Choose a Payment Method... Cash Check Credit/Debit Card ACH/eCheck Other" at bounding box center [523, 125] width 234 height 18
click at [518, 167] on input "Payment Amount" at bounding box center [531, 165] width 218 height 19
type textarea "x"
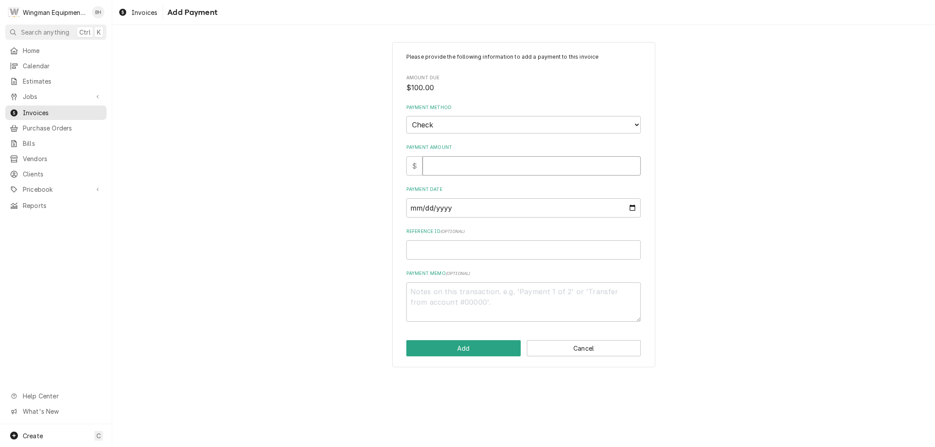
type input "1"
type textarea "x"
type input "10"
type textarea "x"
type input "100"
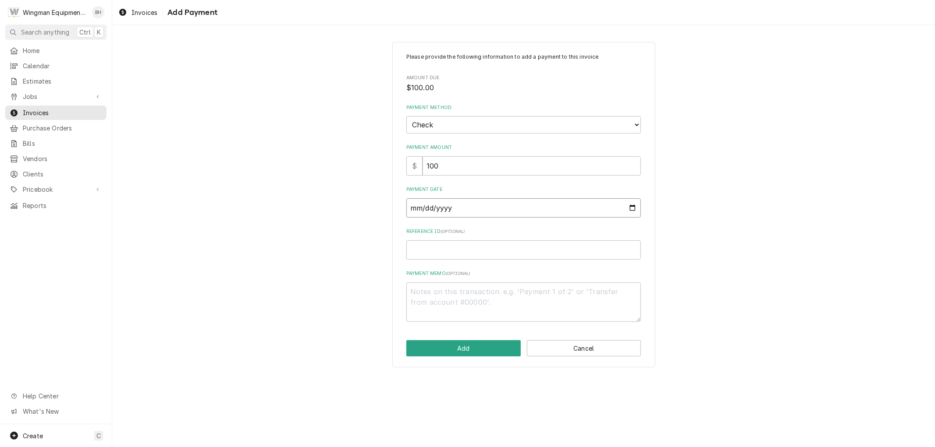
click at [632, 208] on input "Payment Date" at bounding box center [523, 208] width 234 height 19
type input "[DATE]"
click at [462, 293] on textarea "Payment Memo ( optional )" at bounding box center [523, 302] width 234 height 39
type textarea "x"
type textarea "C"
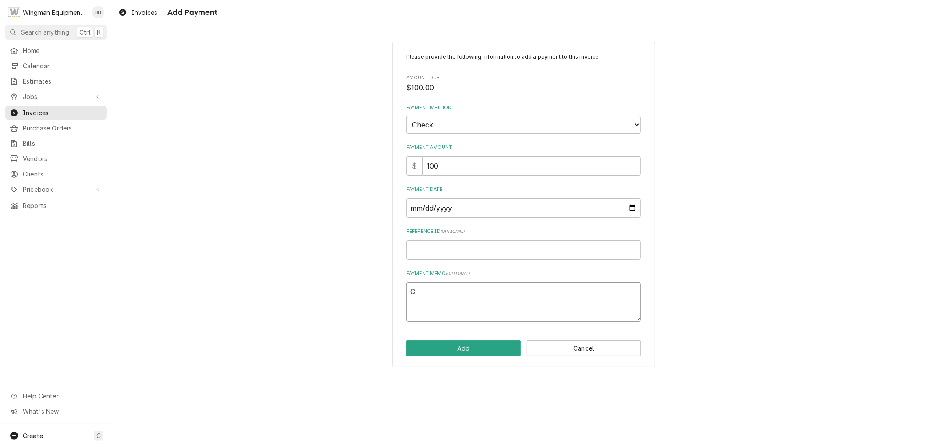
type textarea "x"
type textarea "Ch"
type textarea "x"
type textarea "Che"
type textarea "x"
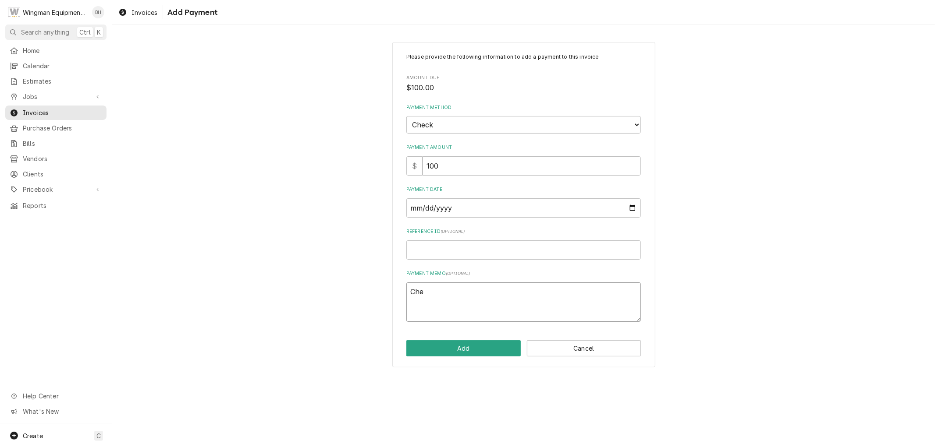
type textarea "Chec"
type textarea "x"
type textarea "Check"
type textarea "x"
type textarea "Check"
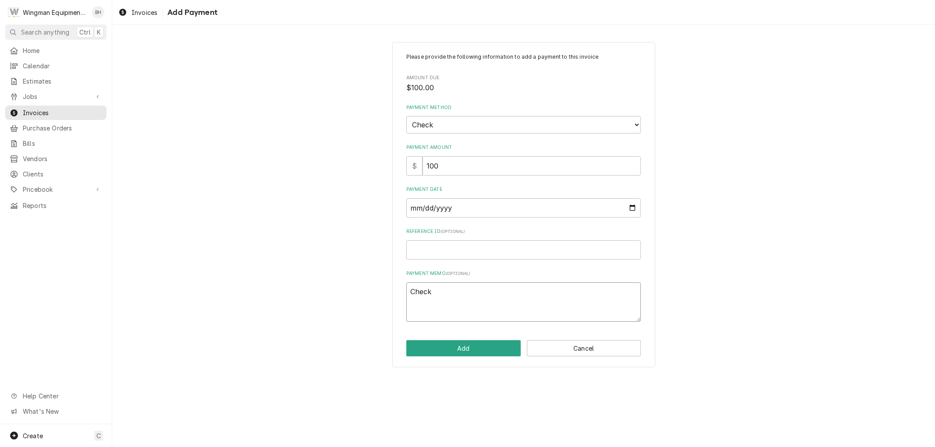
type textarea "x"
type textarea "Check #"
type textarea "x"
type textarea "Check #2"
type textarea "x"
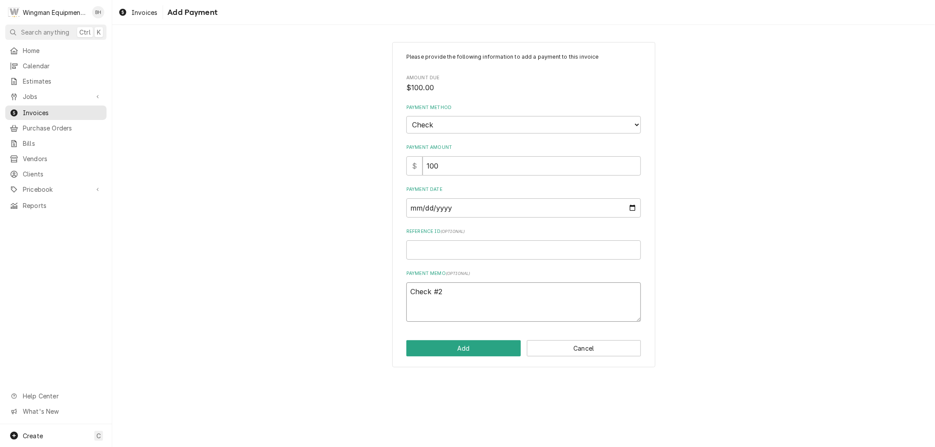
type textarea "Check #22"
type textarea "x"
type textarea "Check #2237"
type textarea "x"
type textarea "Check #22378"
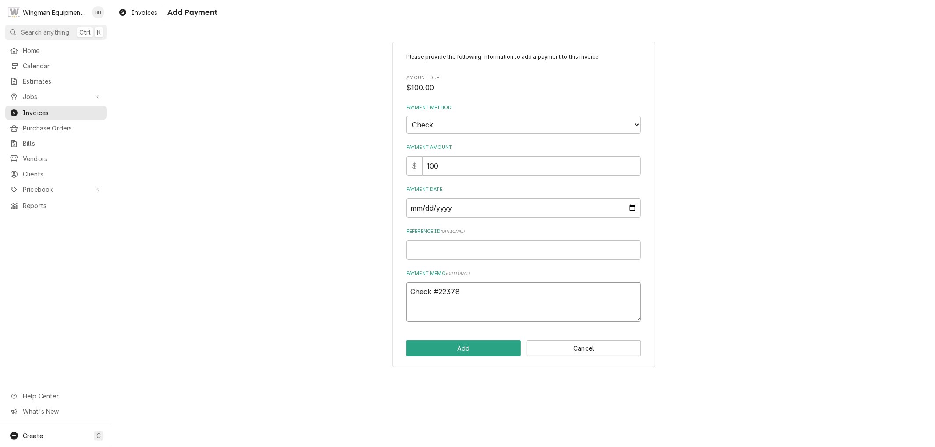
type textarea "x"
type textarea "Check #2238"
click at [469, 349] on button "Add" at bounding box center [463, 349] width 114 height 16
type textarea "x"
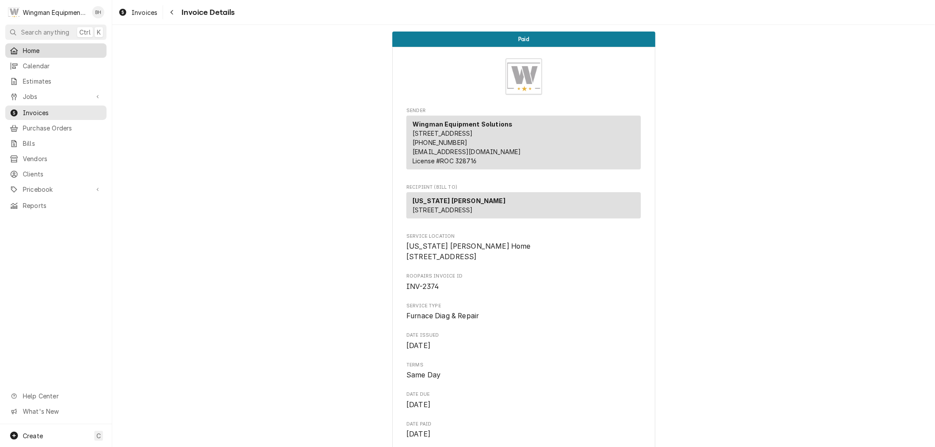
click at [33, 48] on span "Home" at bounding box center [62, 50] width 79 height 9
